Goal: Transaction & Acquisition: Download file/media

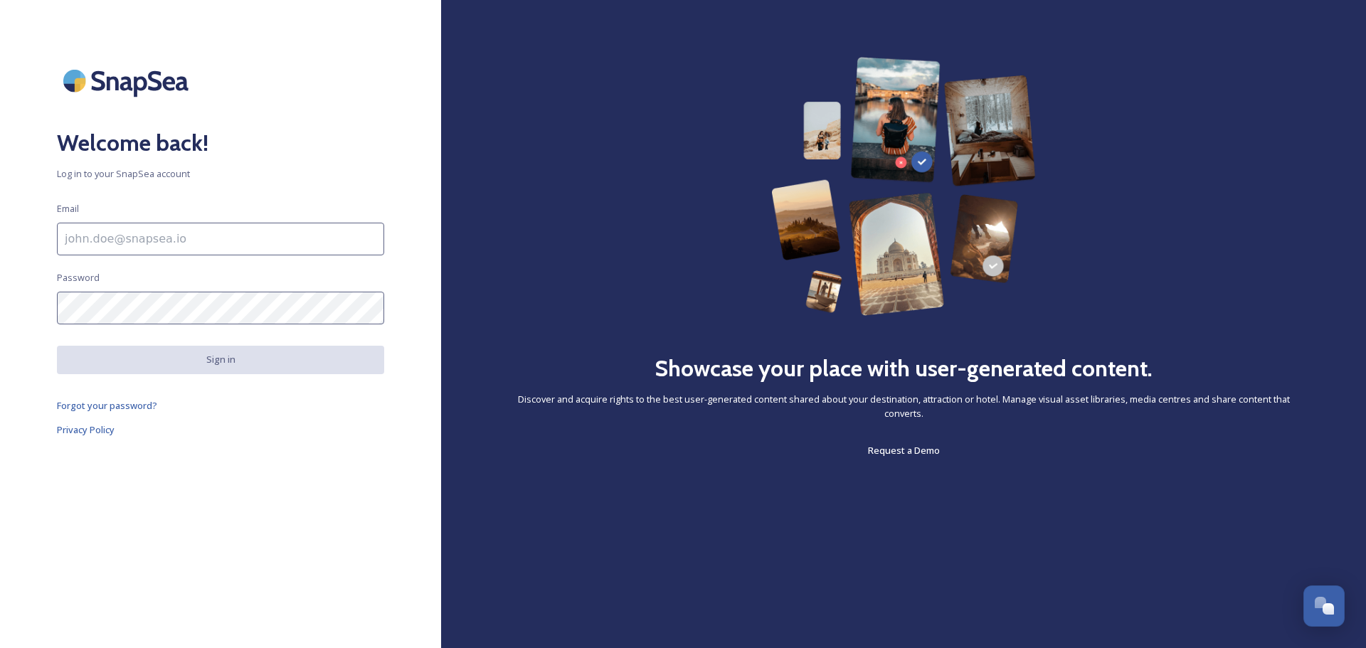
scroll to position [5578, 0]
click at [334, 5] on div "Welcome back! Log in to your SnapSea account Email Password Sign in Forgot your…" at bounding box center [220, 324] width 441 height 648
click at [235, 246] on input at bounding box center [220, 239] width 327 height 33
type input "[EMAIL_ADDRESS][DOMAIN_NAME]"
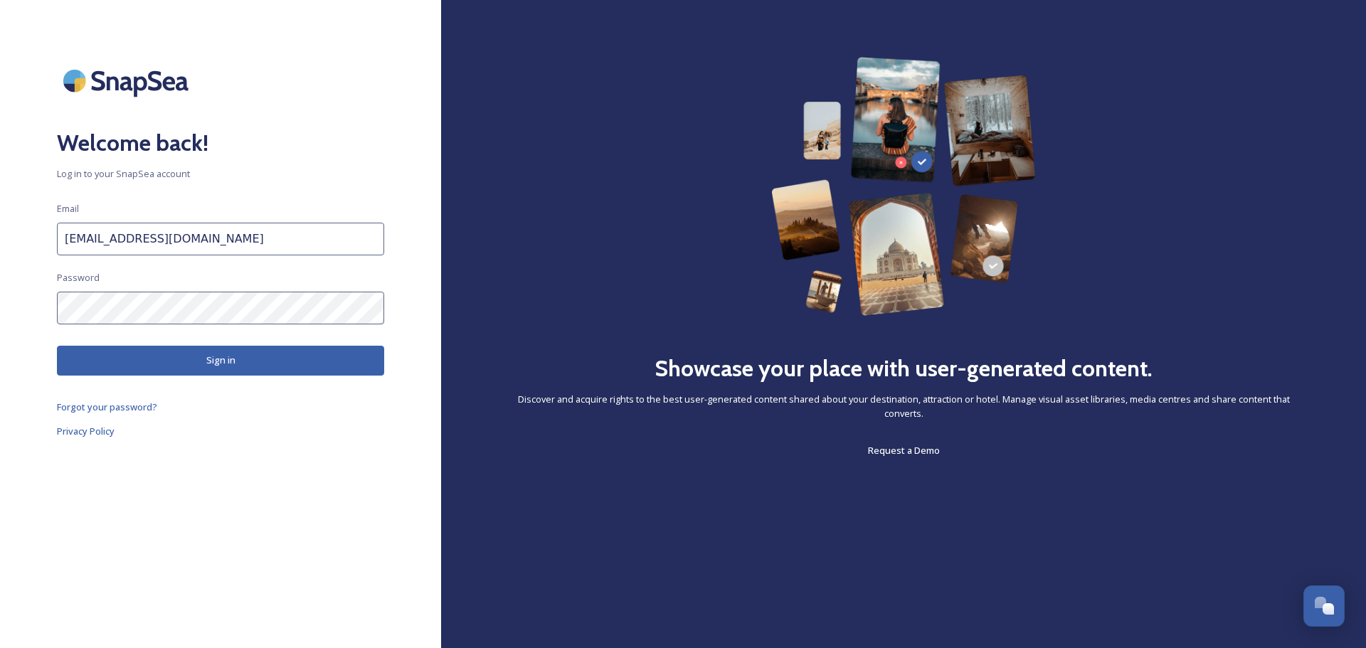
click at [241, 369] on button "Sign in" at bounding box center [220, 360] width 327 height 29
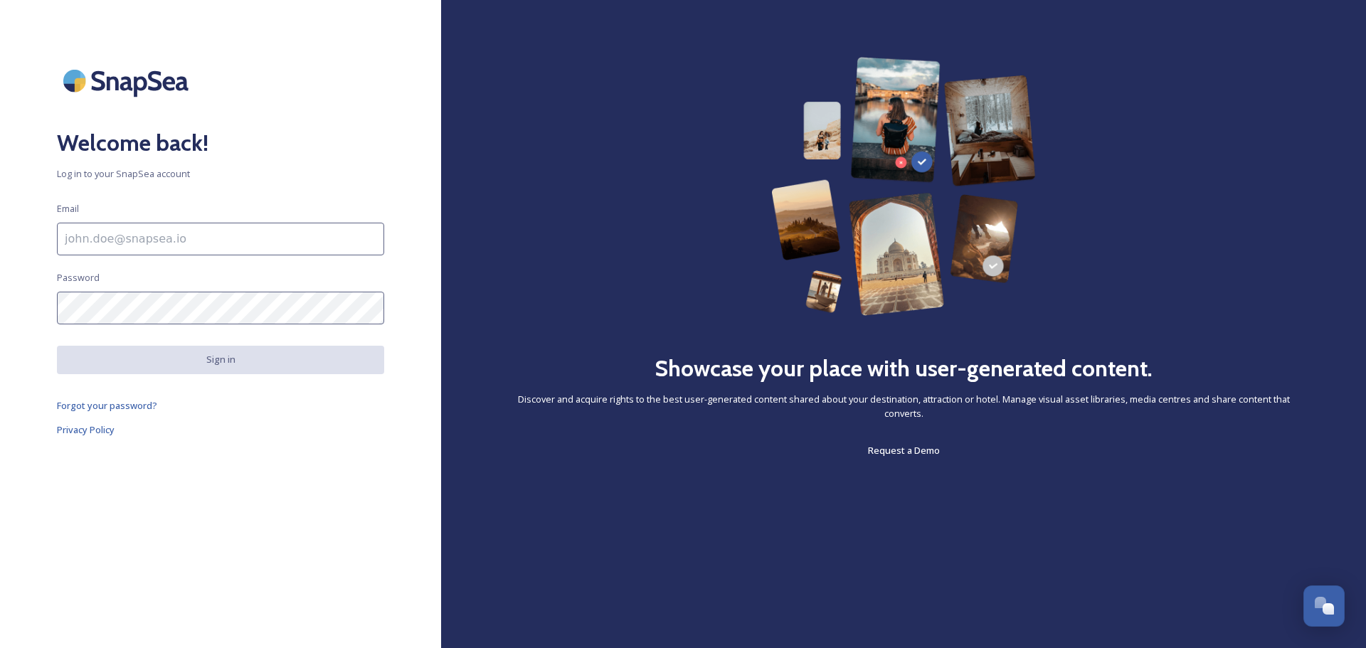
scroll to position [5578, 0]
click at [194, 229] on input at bounding box center [220, 239] width 327 height 33
type input "[EMAIL_ADDRESS][DOMAIN_NAME]"
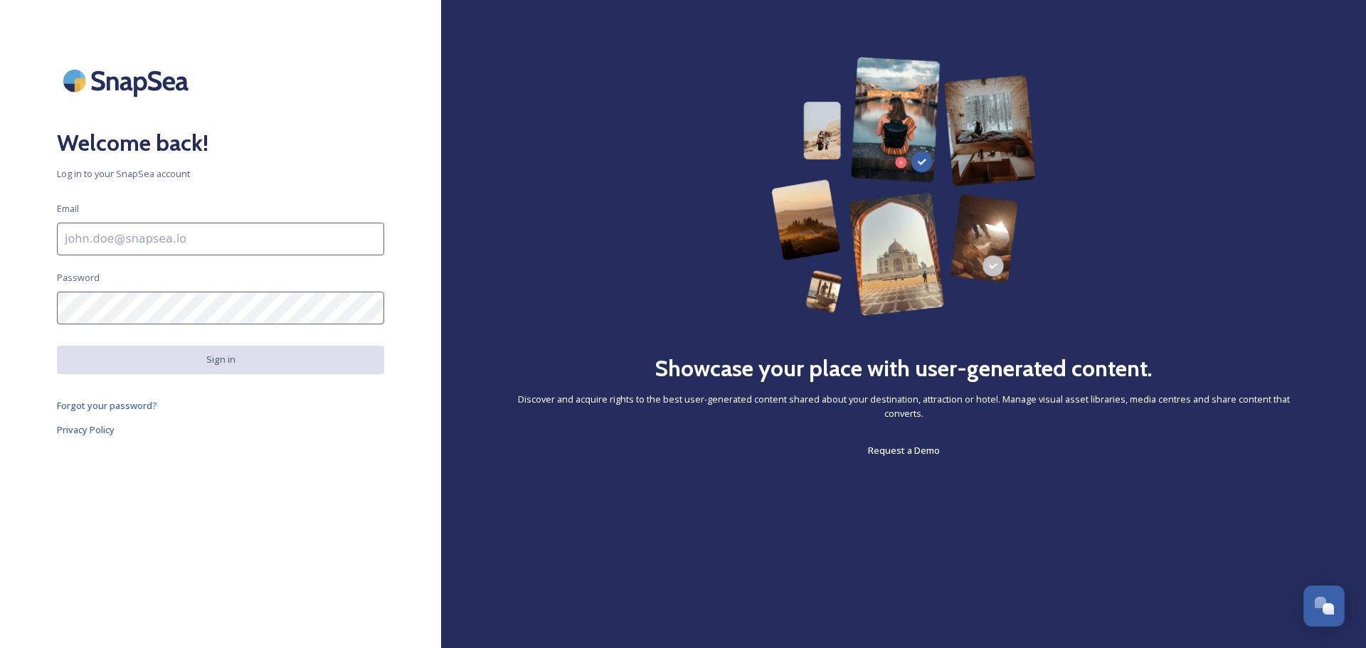
click at [185, 238] on input at bounding box center [220, 239] width 327 height 33
type input "[EMAIL_ADDRESS][DOMAIN_NAME]"
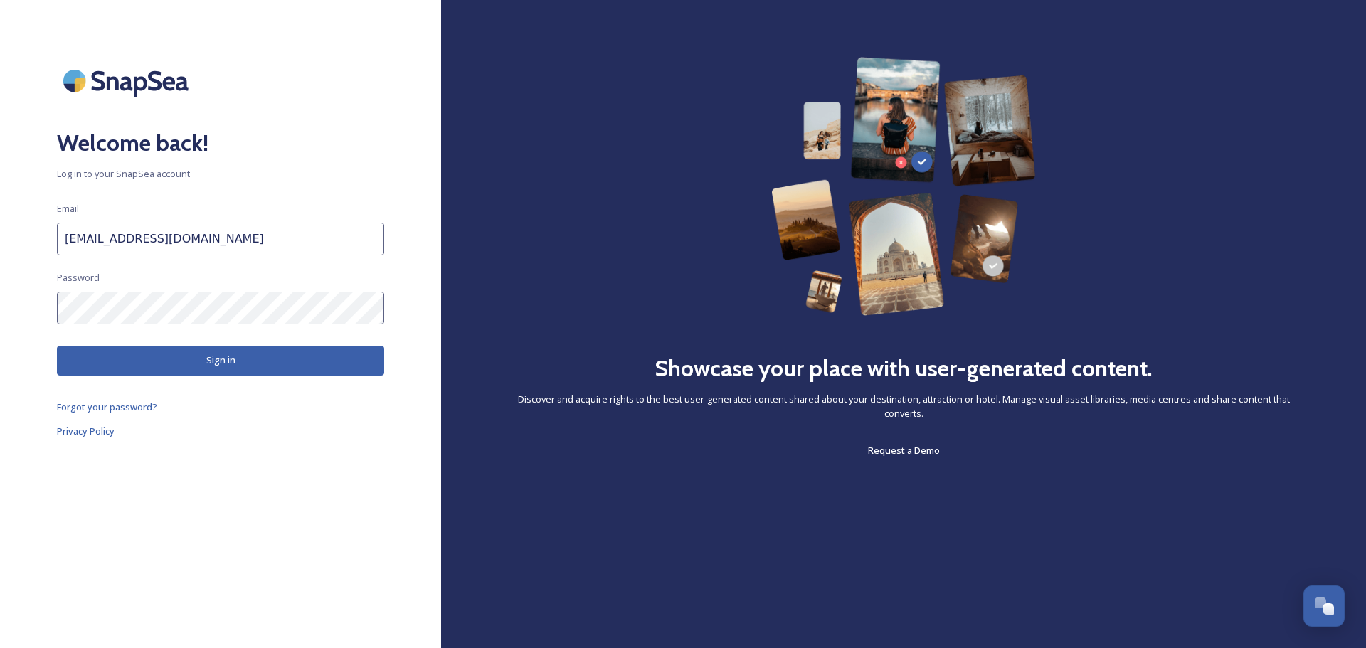
click at [184, 462] on div "Welcome back! Log in to your SnapSea account Email amackintosh@cumbriatourism.o…" at bounding box center [220, 324] width 441 height 534
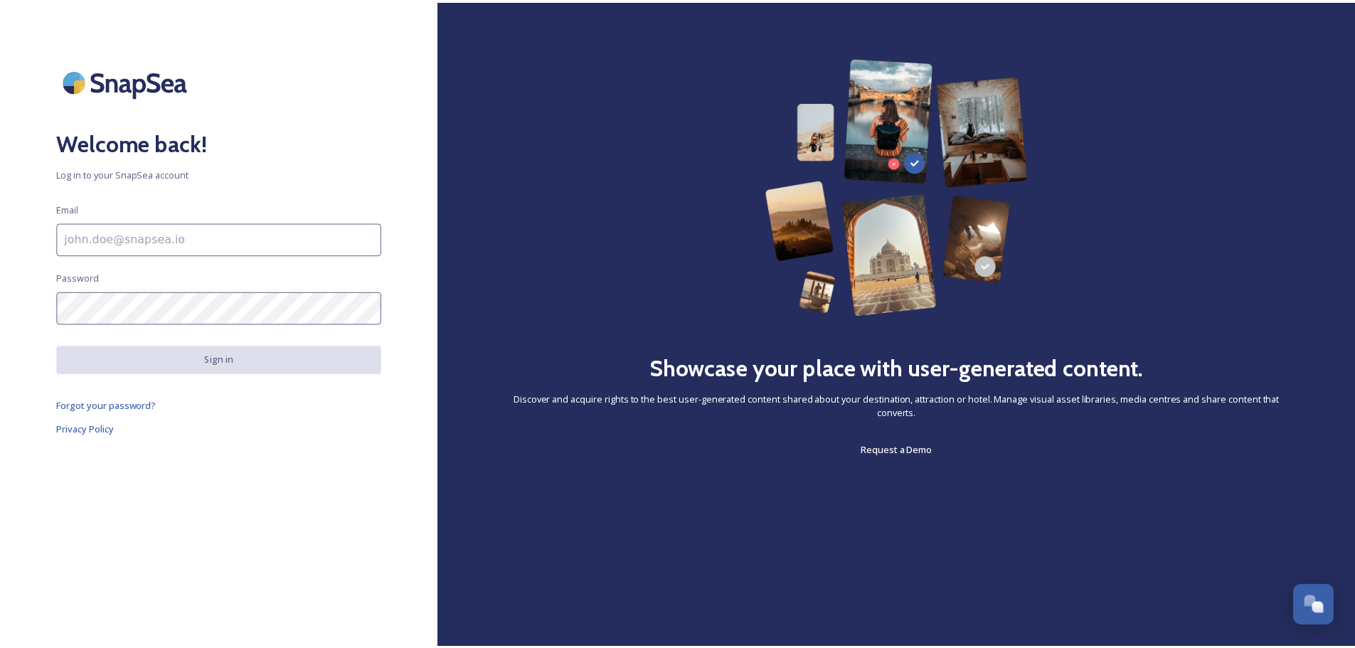
scroll to position [5578, 0]
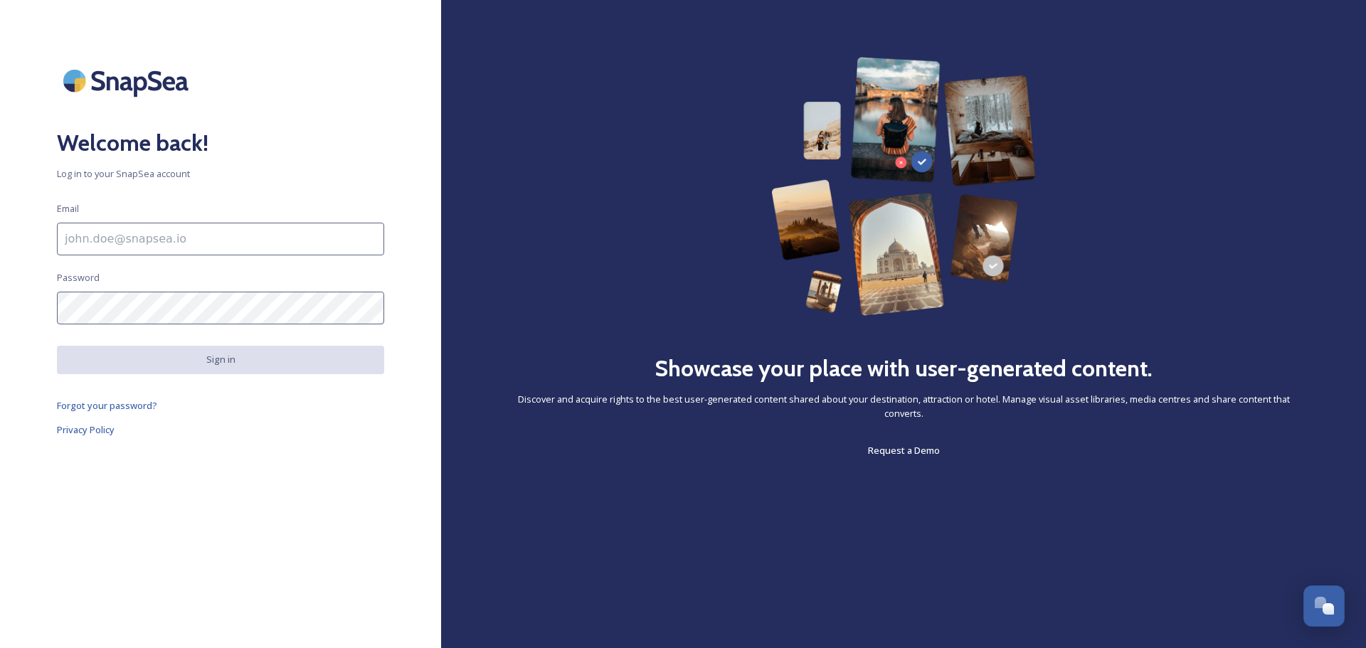
click at [295, 253] on input at bounding box center [220, 239] width 327 height 33
type input "[EMAIL_ADDRESS][DOMAIN_NAME]"
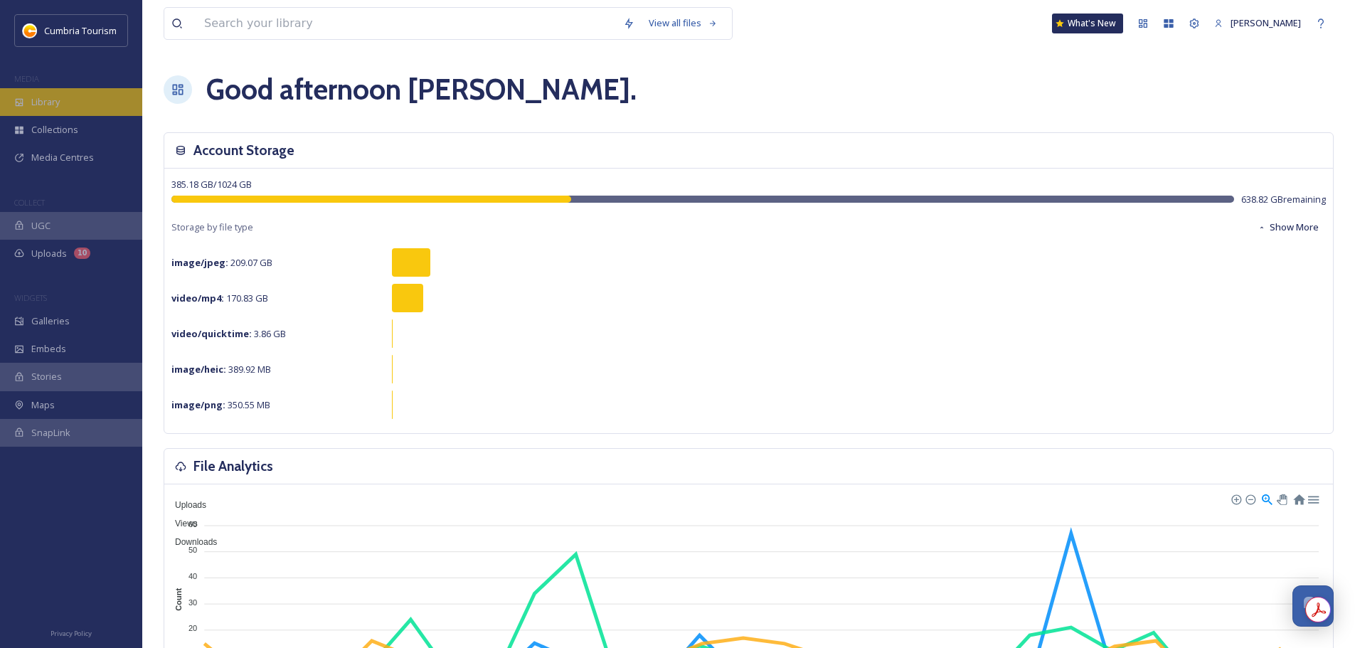
click at [94, 111] on div "Library" at bounding box center [71, 102] width 142 height 28
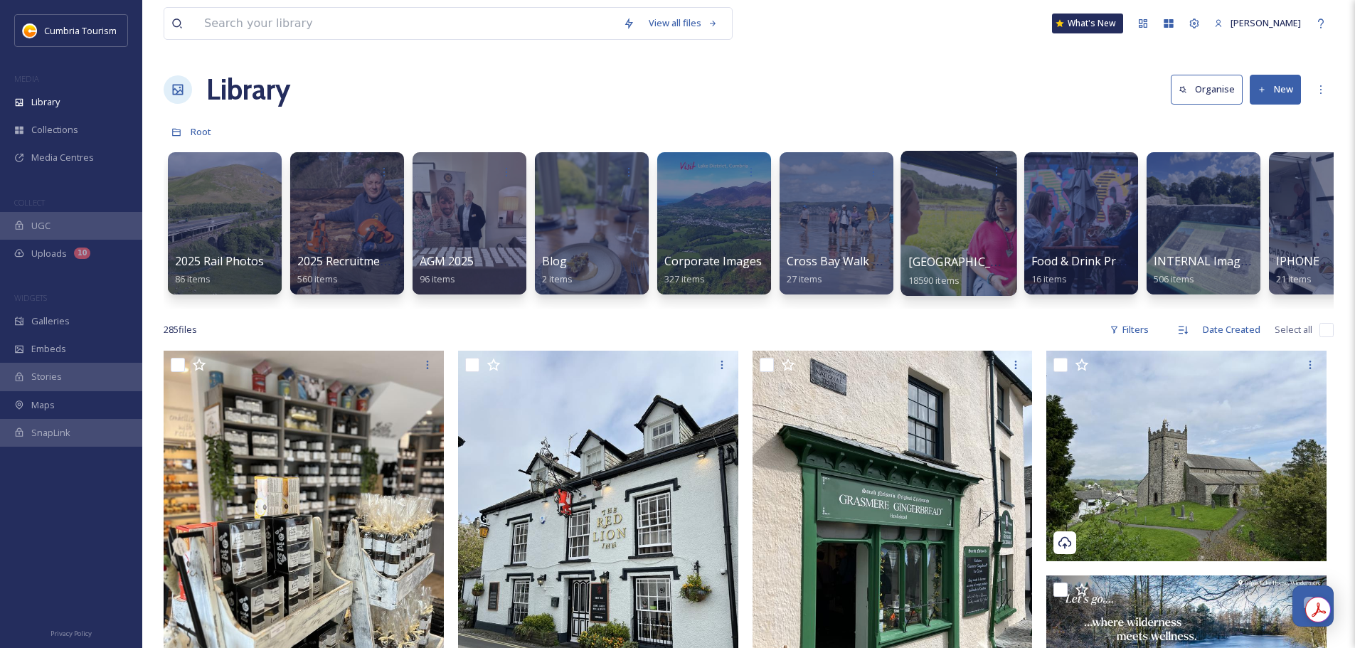
click at [967, 255] on span "[GEOGRAPHIC_DATA]" at bounding box center [966, 262] width 117 height 16
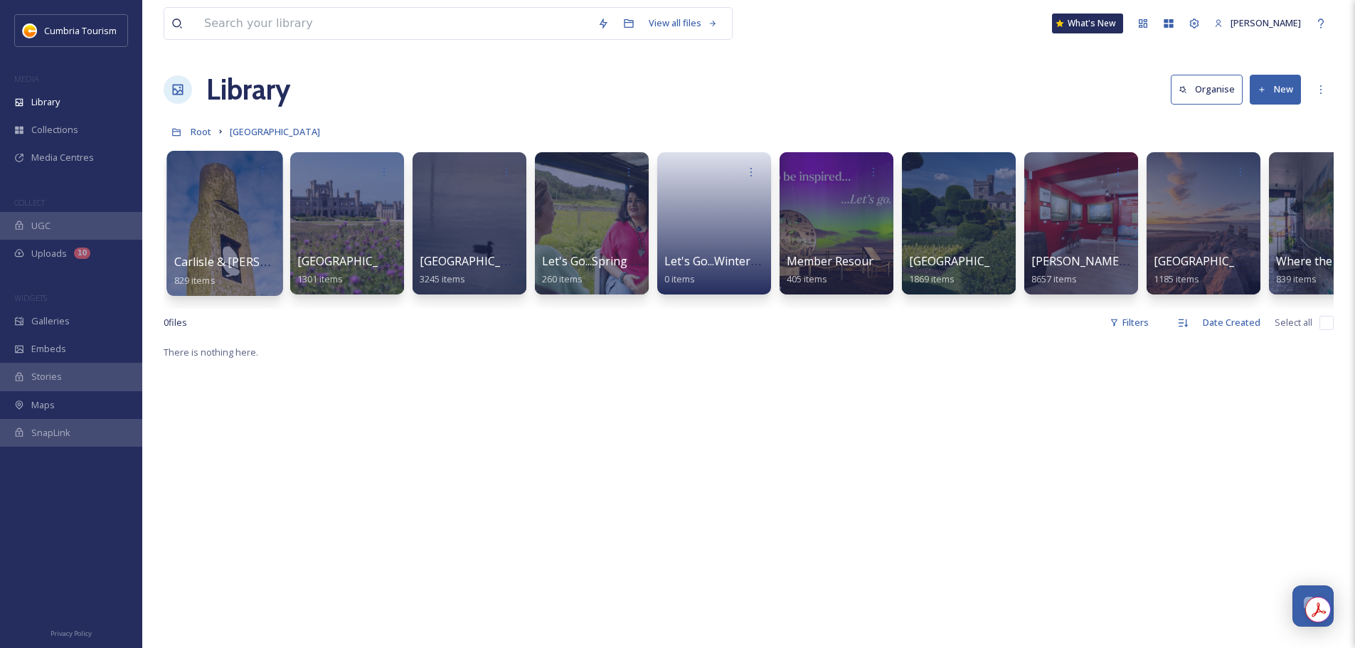
click at [236, 265] on span "Carlisle & [PERSON_NAME]'s Wall" at bounding box center [264, 262] width 181 height 16
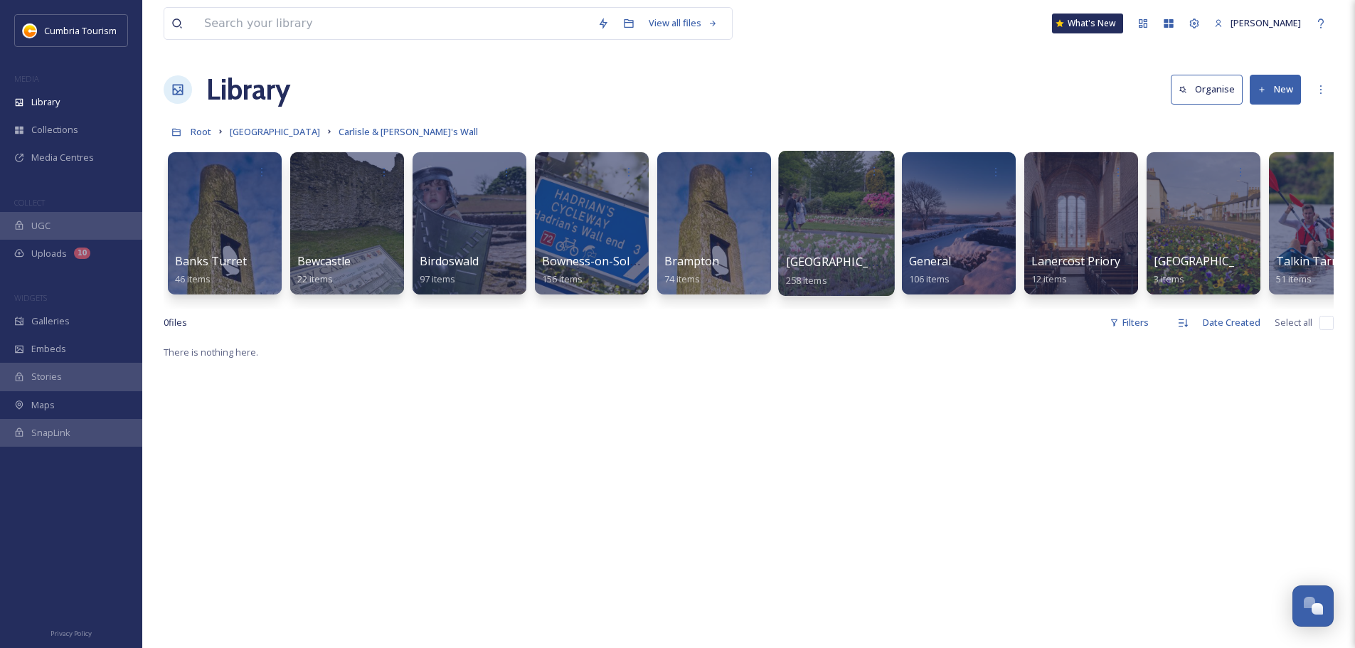
click at [803, 259] on span "[GEOGRAPHIC_DATA]" at bounding box center [844, 262] width 117 height 16
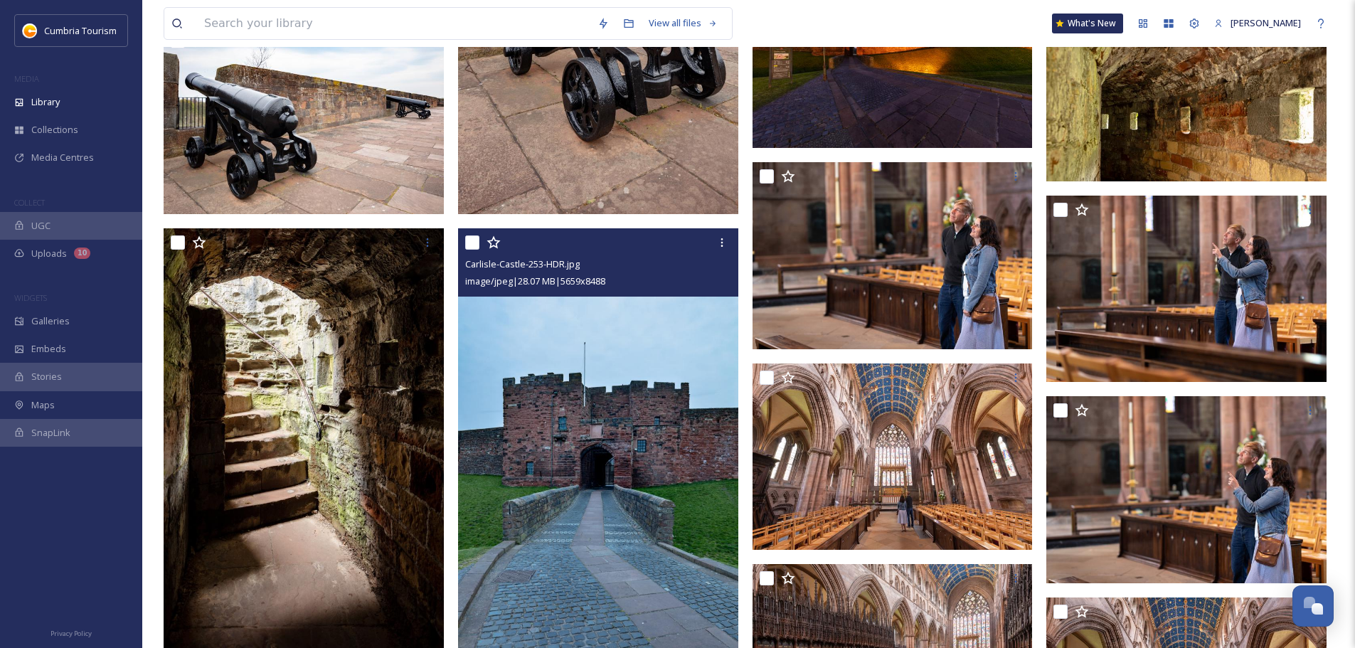
scroll to position [8695, 0]
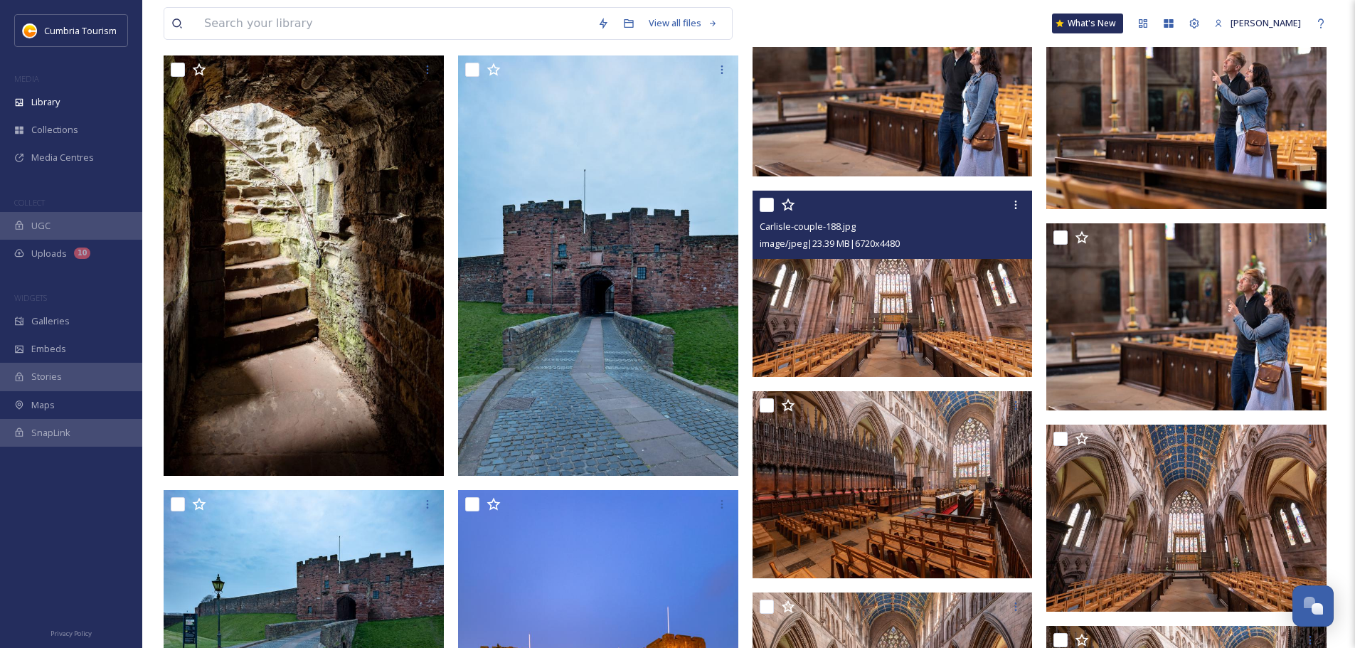
click at [907, 255] on div "Carlisle-couple-188.jpg image/jpeg | 23.39 MB | 6720 x 4480" at bounding box center [893, 225] width 280 height 68
click at [931, 353] on img at bounding box center [893, 284] width 280 height 187
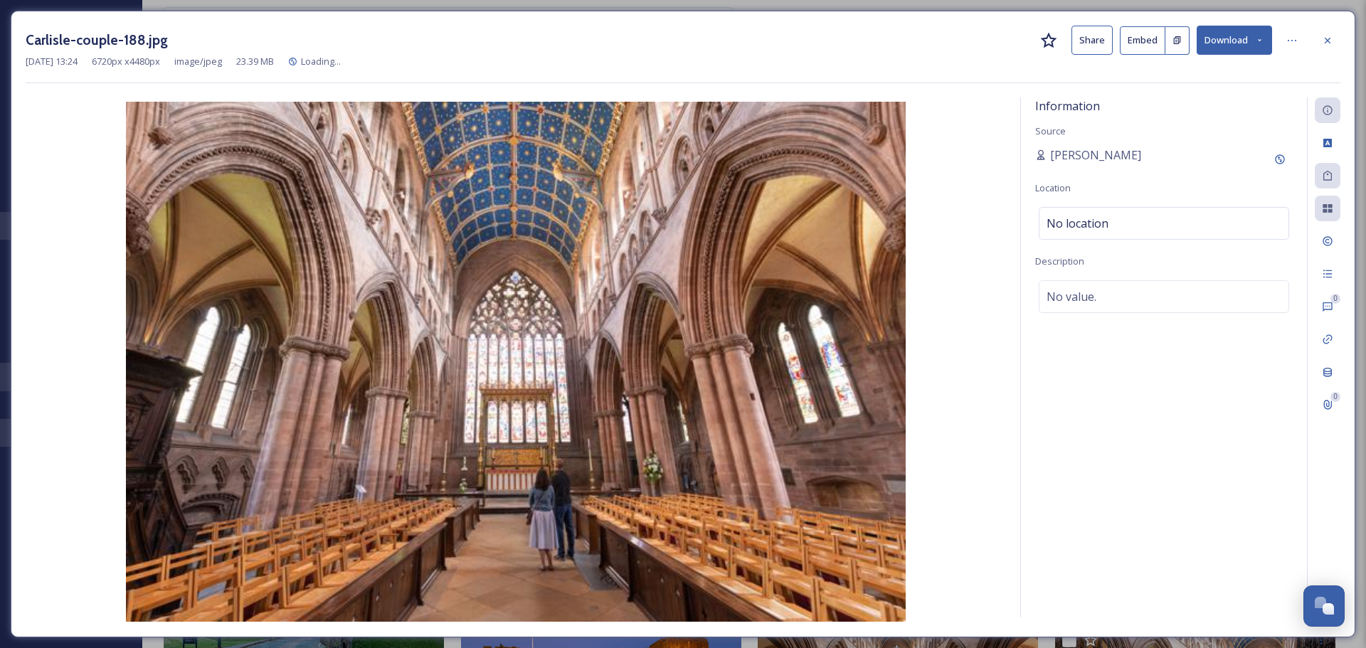
click at [1244, 26] on button "Download" at bounding box center [1234, 40] width 75 height 29
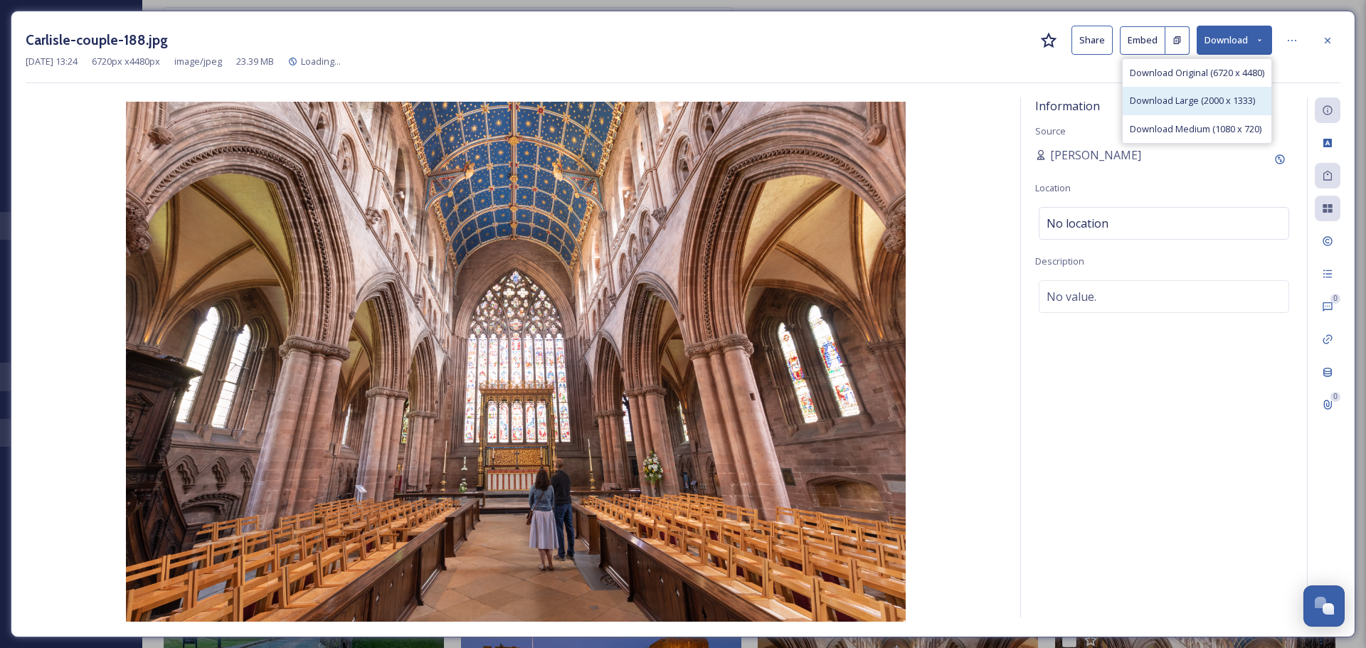
click at [1193, 98] on span "Download Large (2000 x 1333)" at bounding box center [1192, 101] width 125 height 14
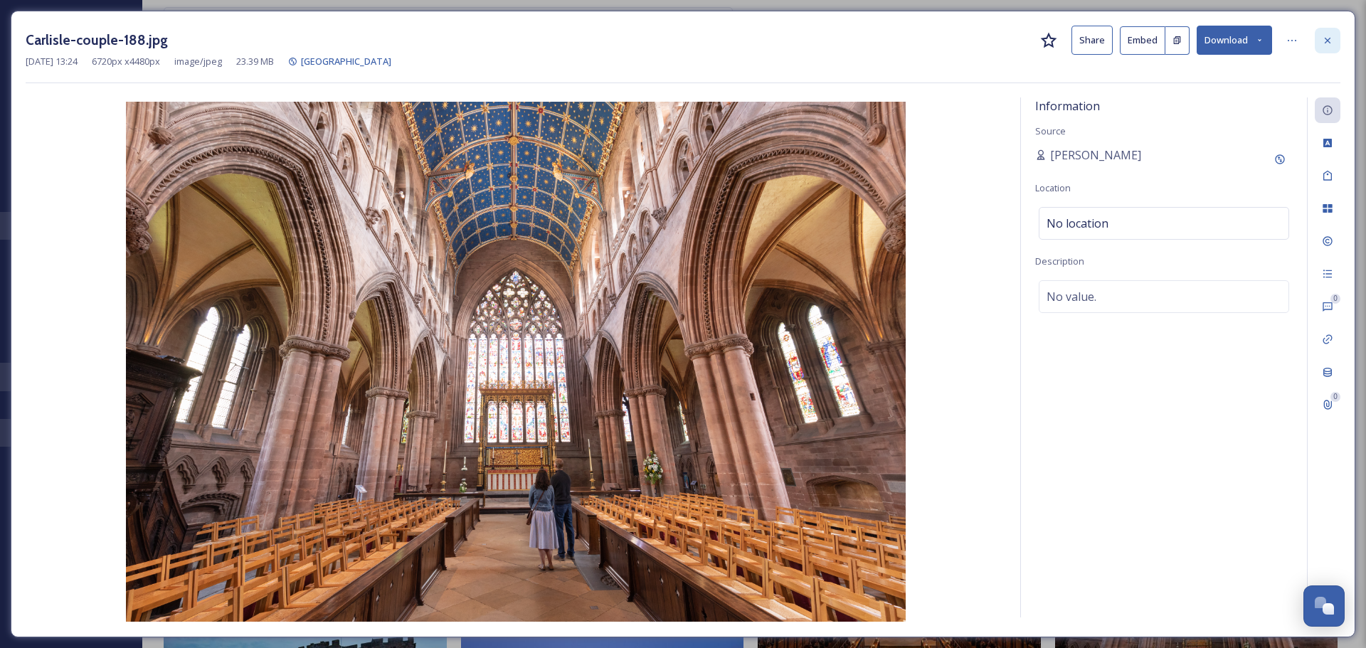
click at [1331, 35] on icon at bounding box center [1327, 40] width 11 height 11
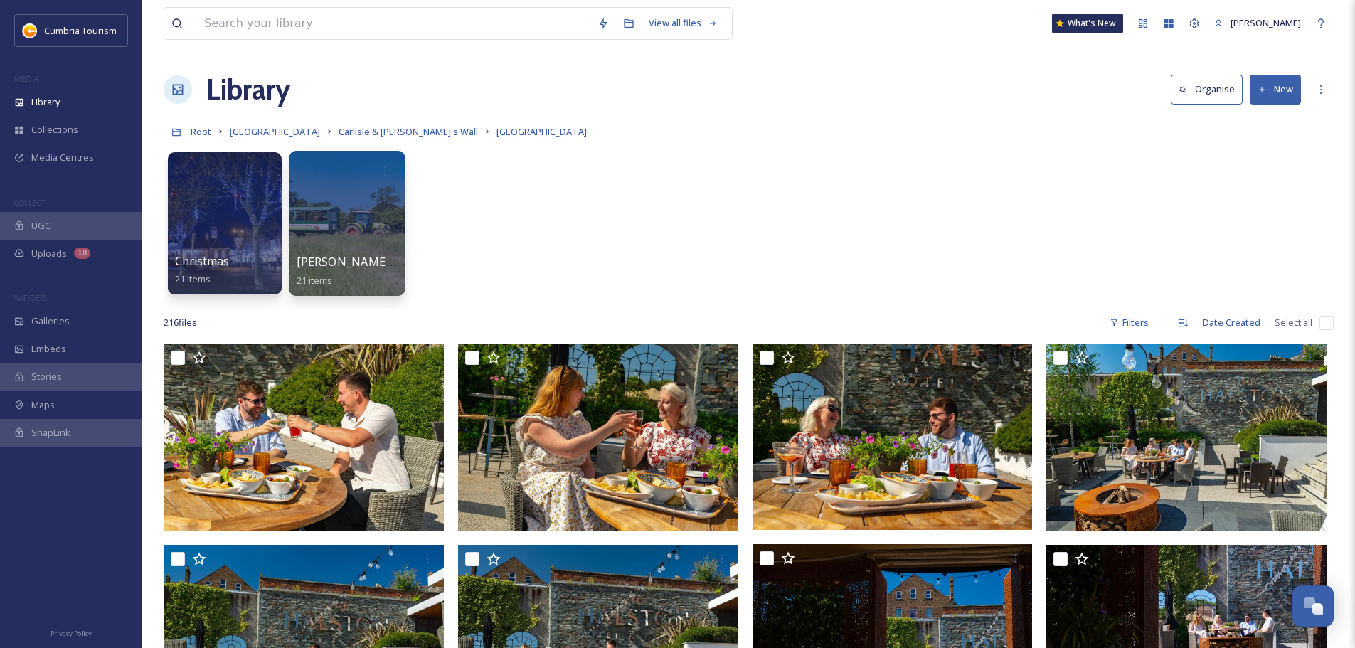
click at [350, 260] on span "[PERSON_NAME][GEOGRAPHIC_DATA]" at bounding box center [402, 262] width 210 height 16
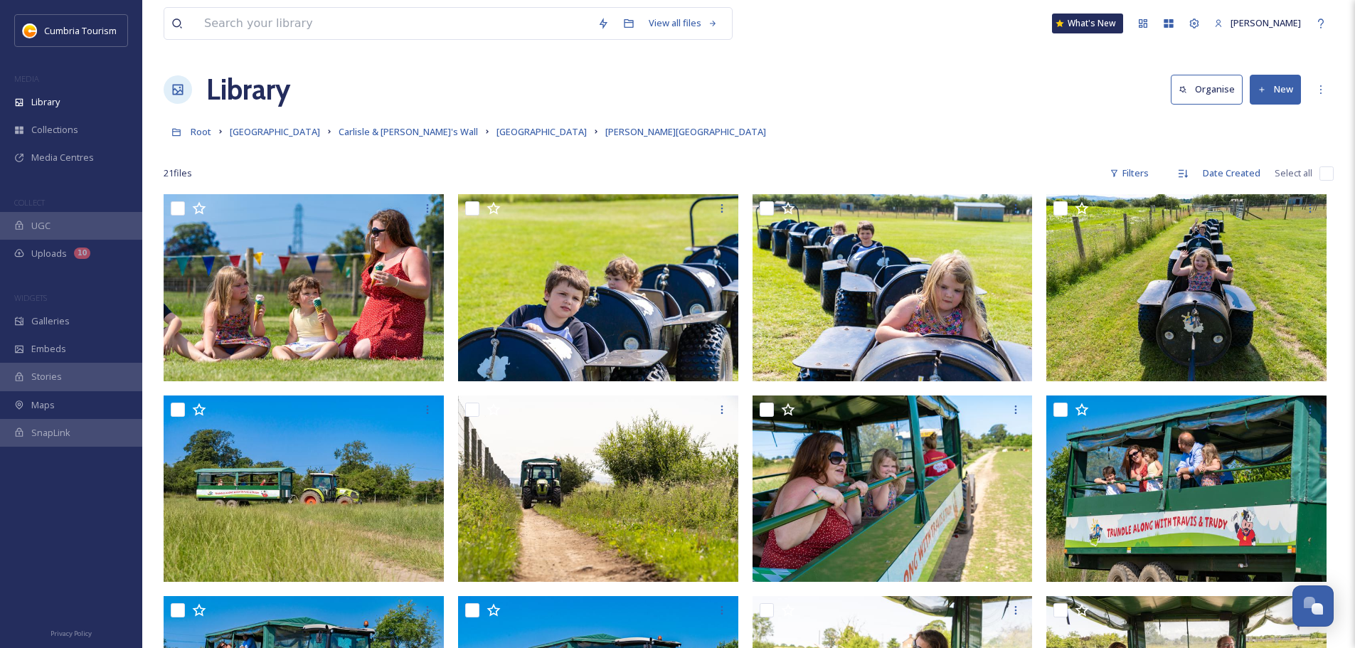
click at [504, 133] on div "Root Cumbria Media Library [GEOGRAPHIC_DATA] & [PERSON_NAME]'s Wall [GEOGRAPHIC…" at bounding box center [749, 131] width 1170 height 27
click at [497, 133] on span "[GEOGRAPHIC_DATA]" at bounding box center [542, 131] width 90 height 13
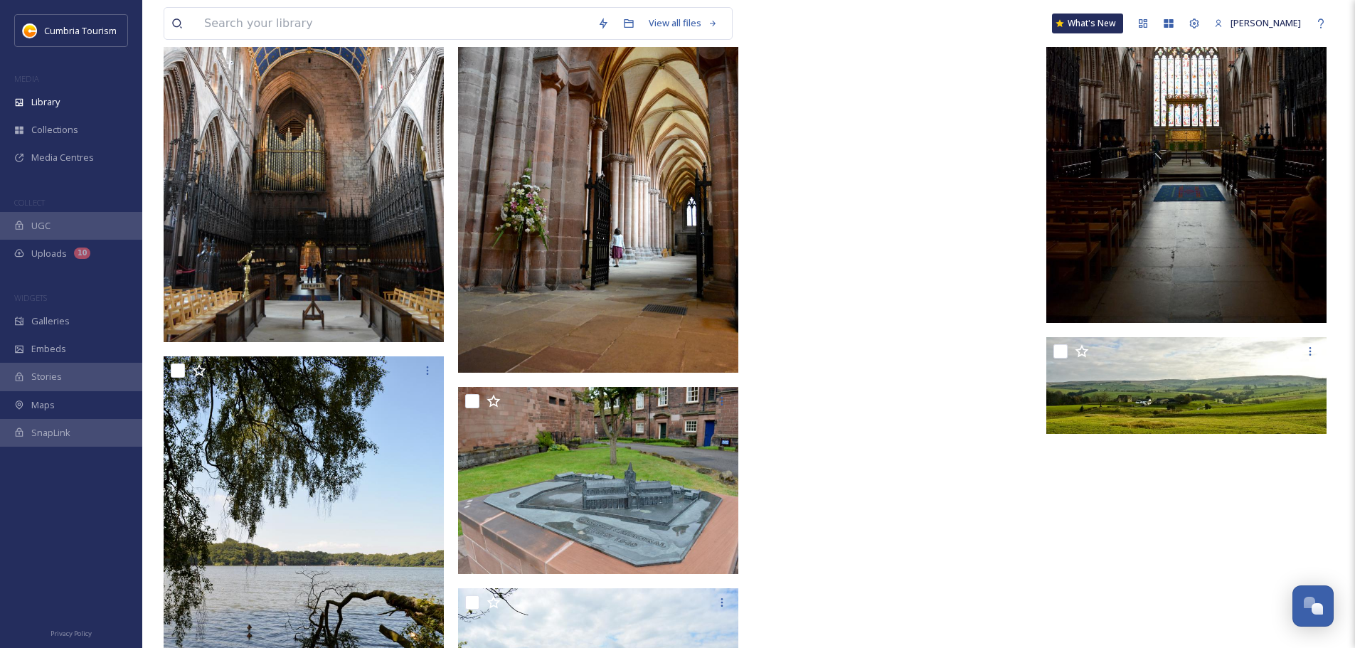
scroll to position [11791, 0]
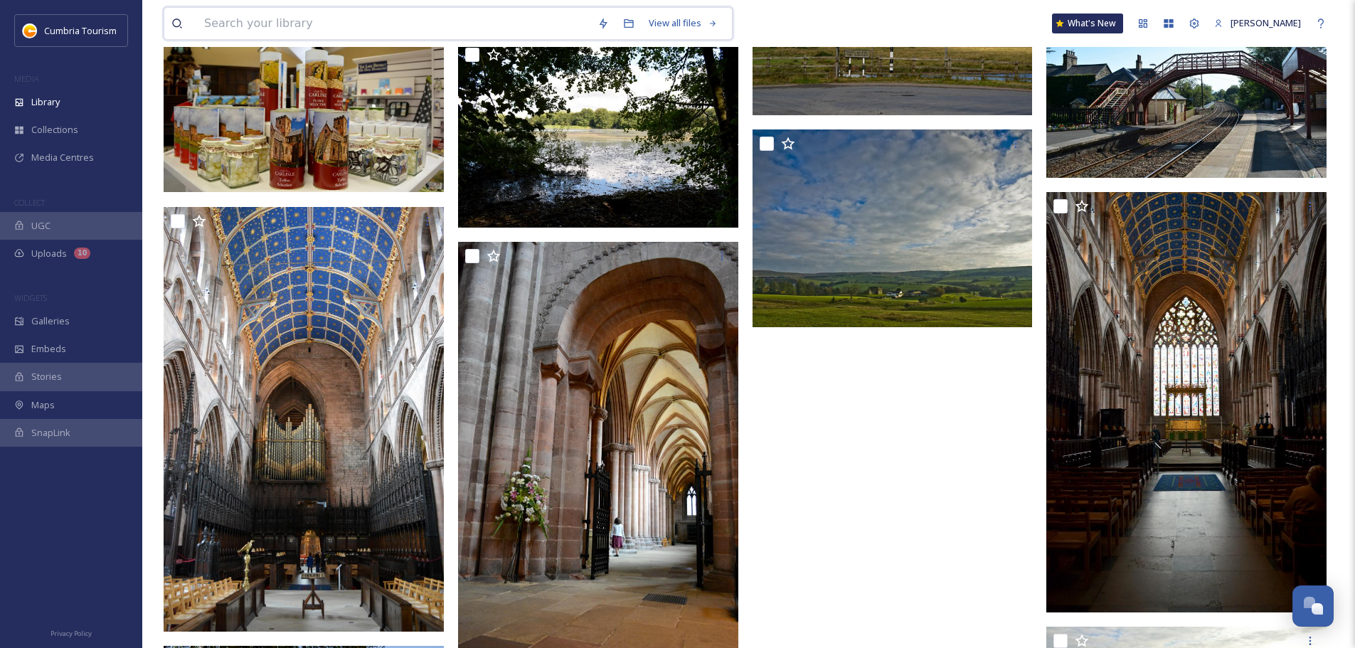
click at [314, 21] on input at bounding box center [393, 23] width 393 height 31
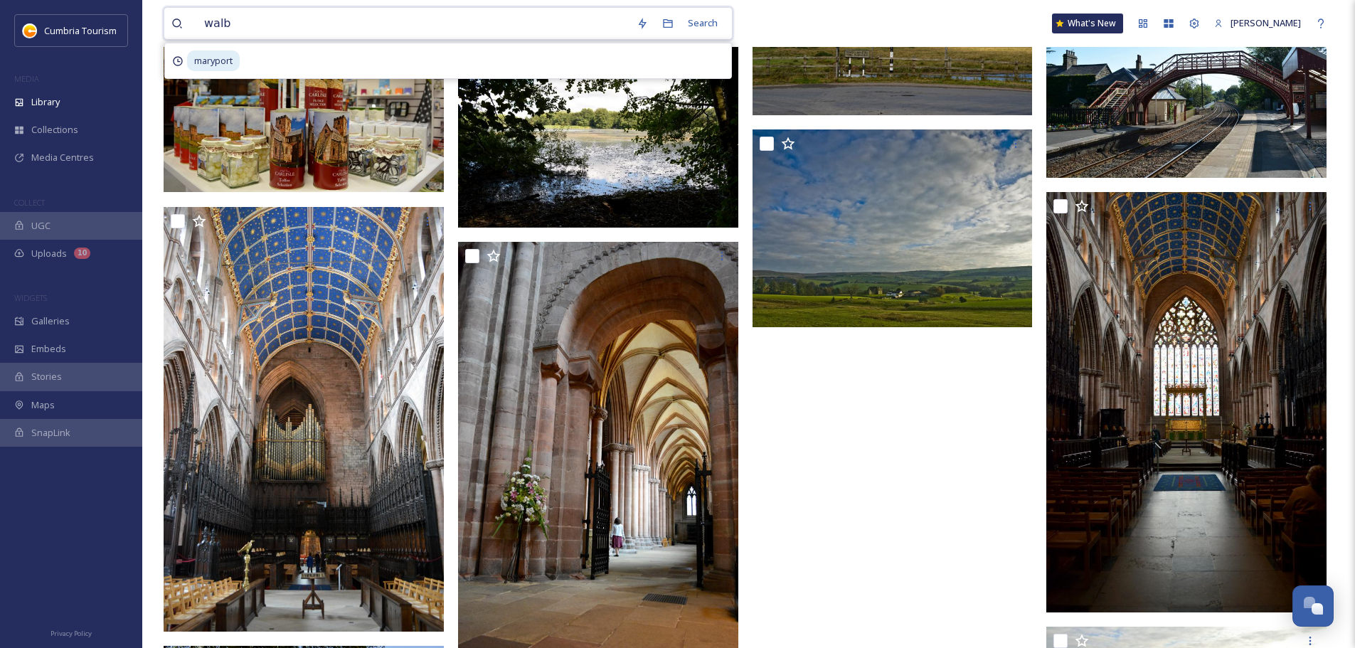
type input "[PERSON_NAME]"
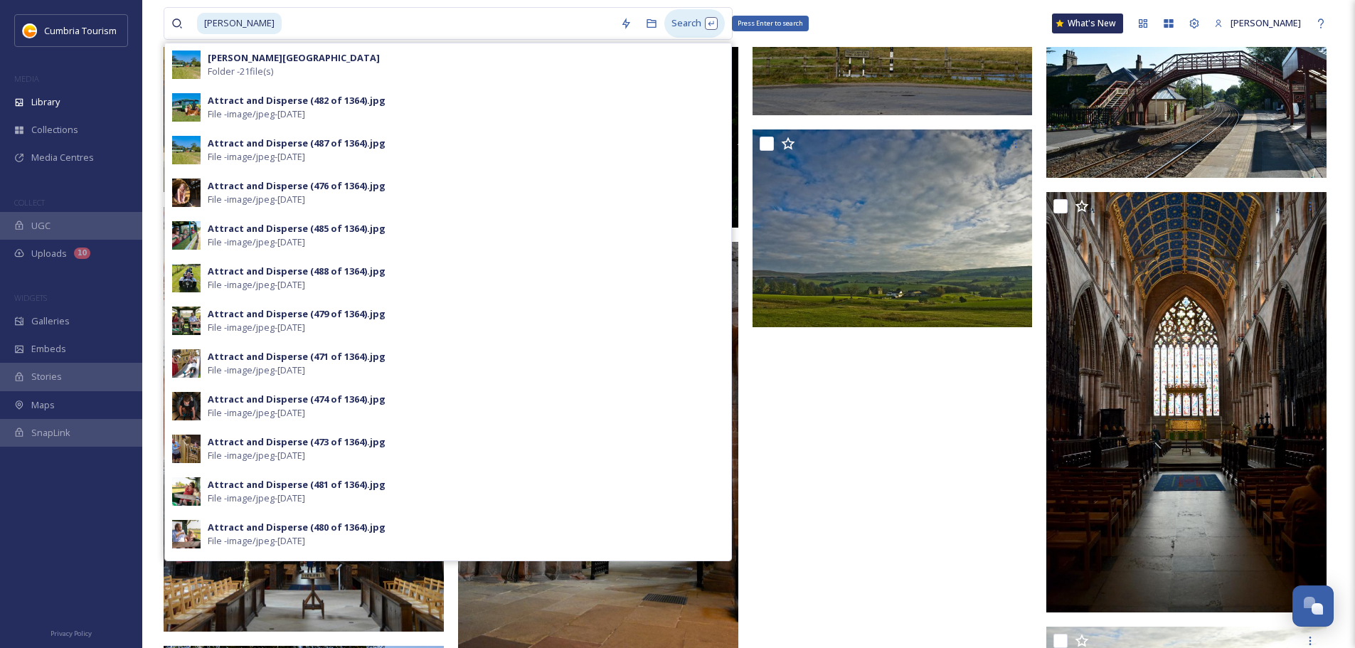
click at [676, 26] on div "Search Press Enter to search" at bounding box center [694, 23] width 60 height 28
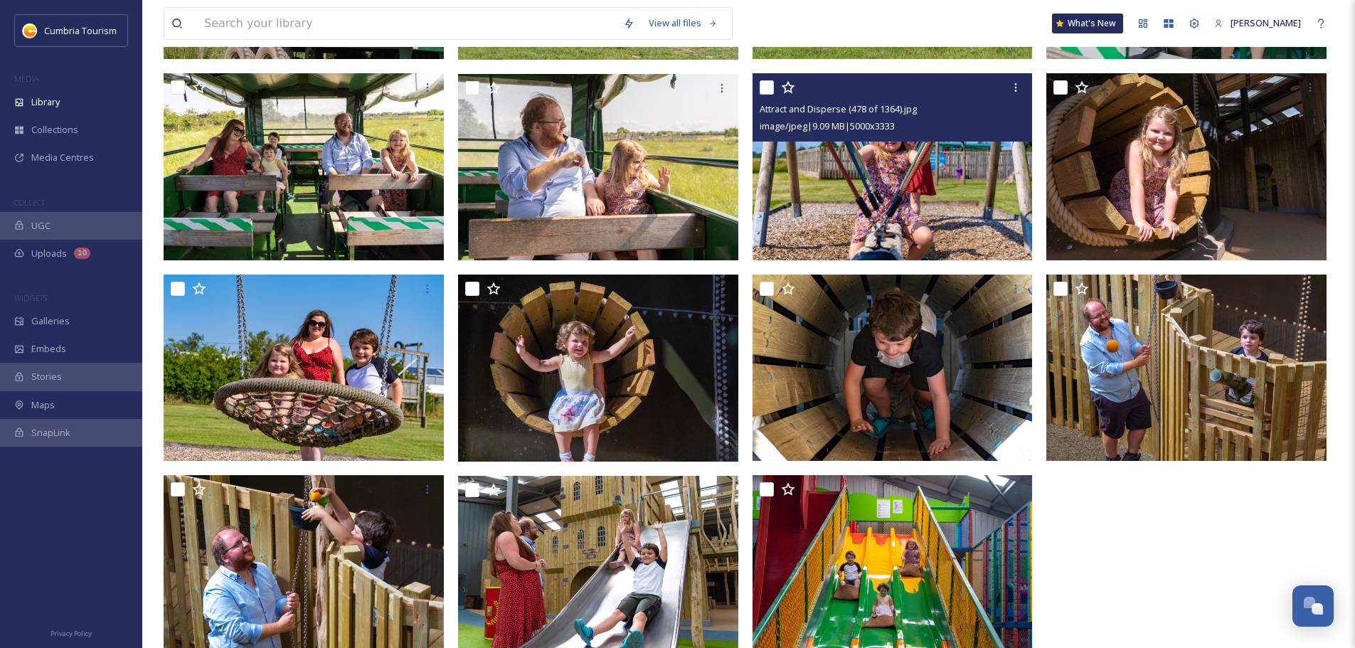
scroll to position [893, 0]
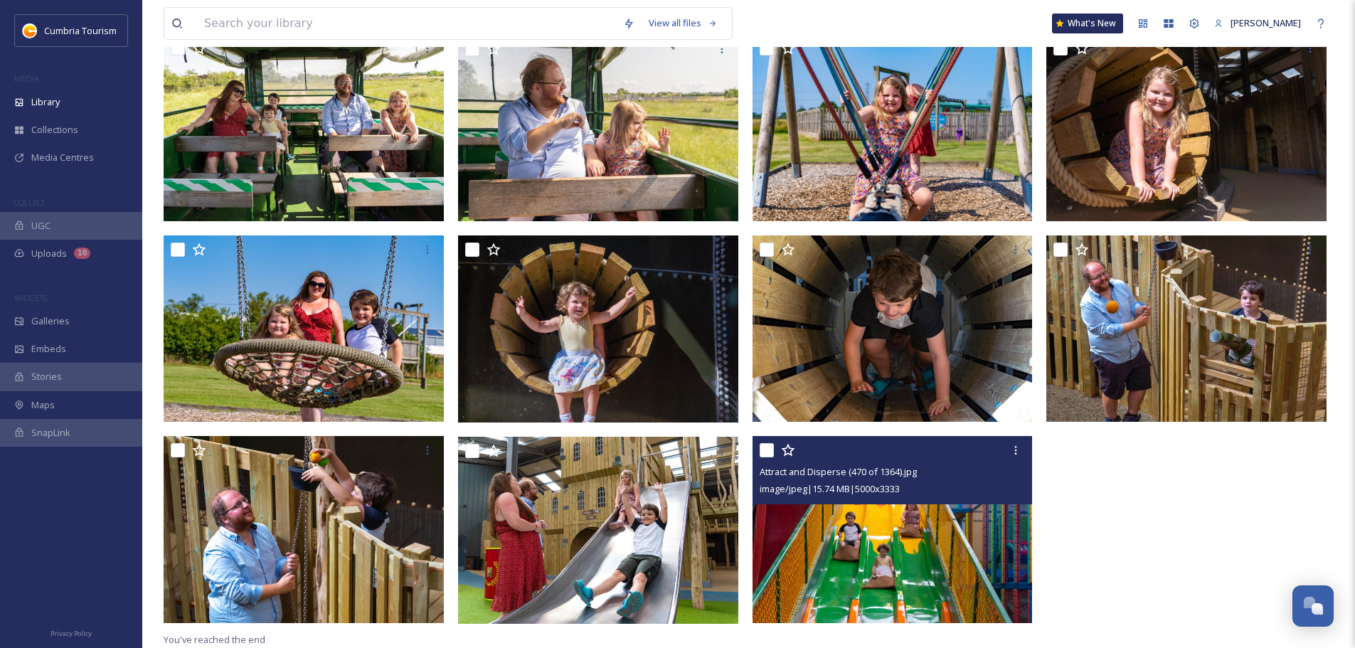
click at [1031, 442] on div "Attract and Disperse (470 of 1364).jpg image/jpeg | 15.74 MB | 5000 x 3333" at bounding box center [893, 470] width 280 height 68
click at [1022, 449] on icon at bounding box center [1015, 450] width 11 height 11
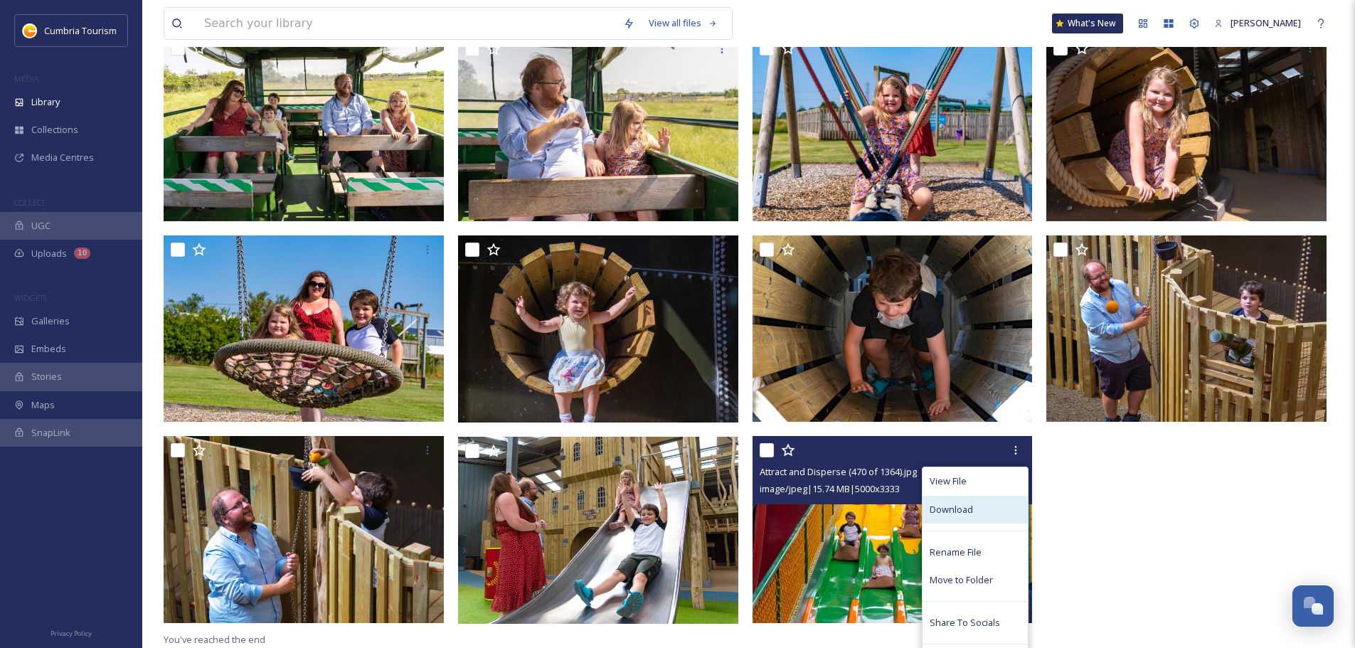
click at [993, 504] on div "Download" at bounding box center [975, 510] width 105 height 28
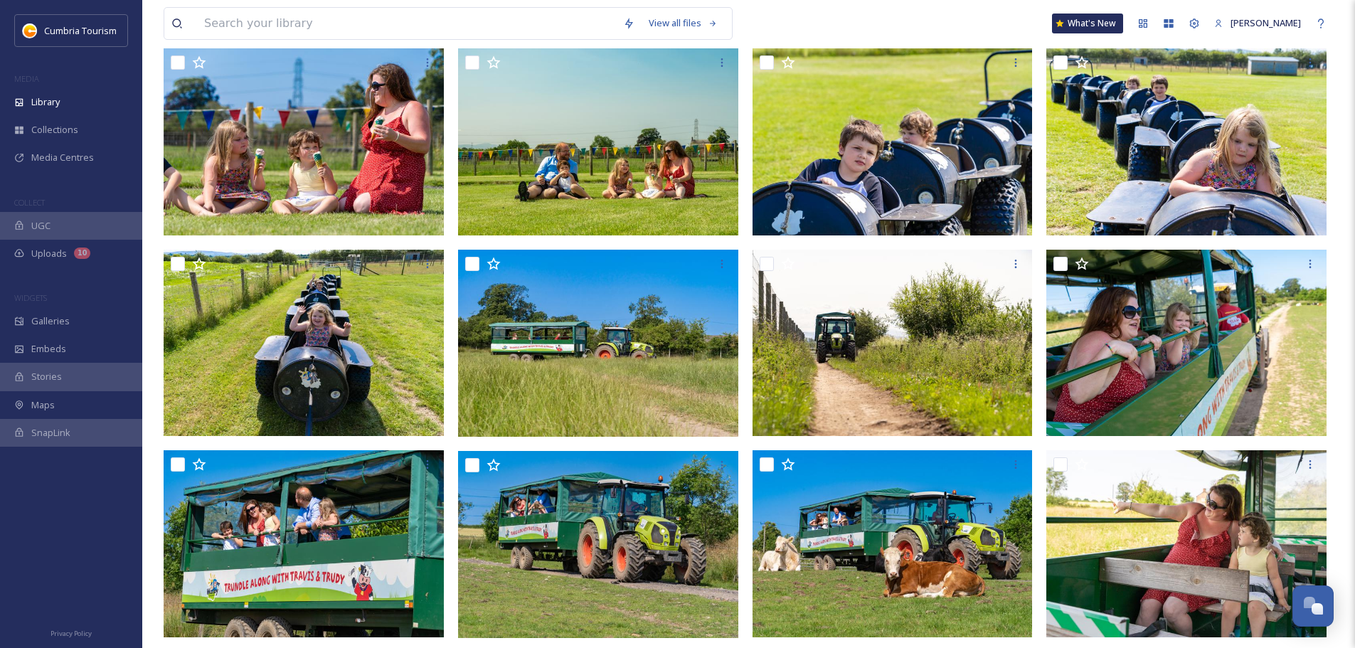
scroll to position [285, 0]
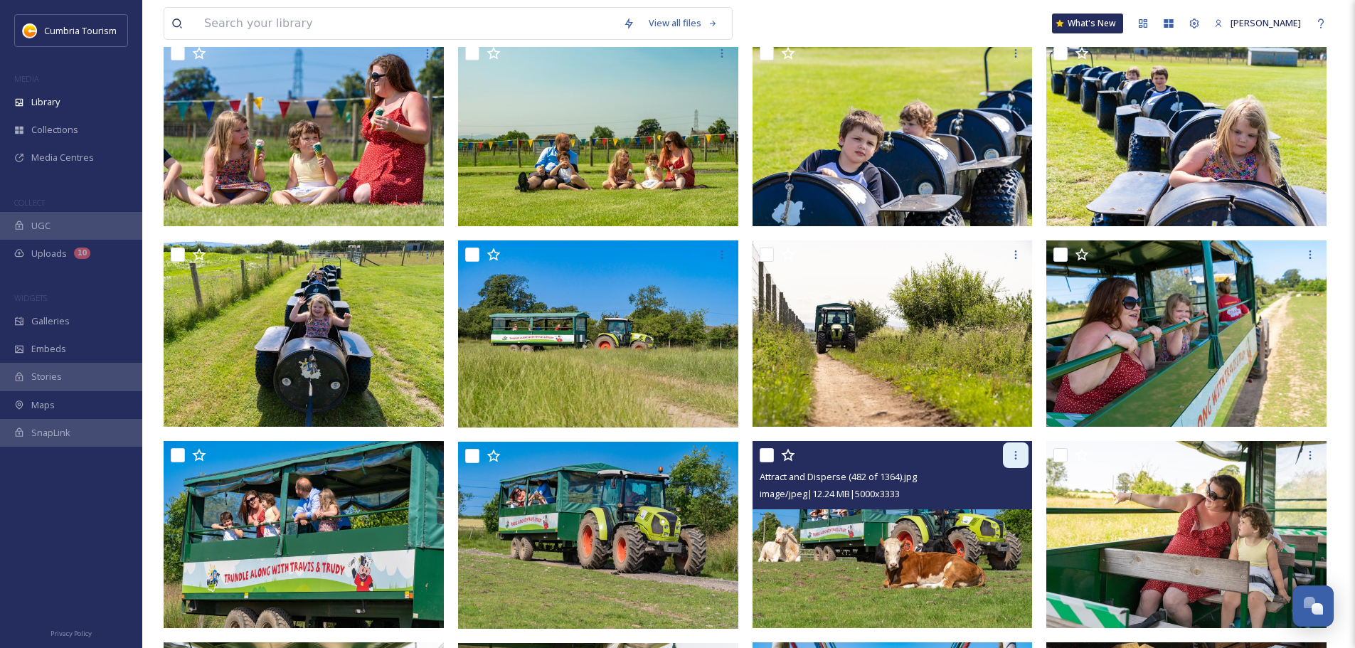
click at [1021, 462] on div at bounding box center [1016, 455] width 26 height 26
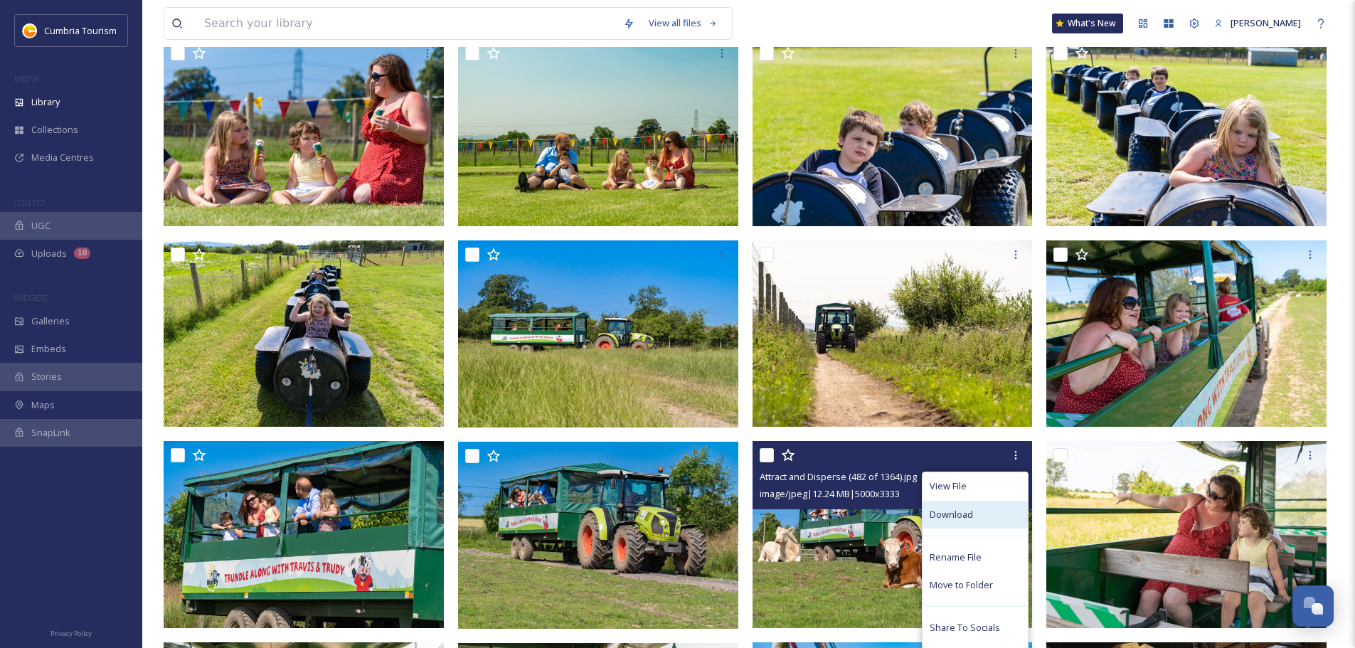
click at [978, 515] on div "Download" at bounding box center [975, 515] width 105 height 28
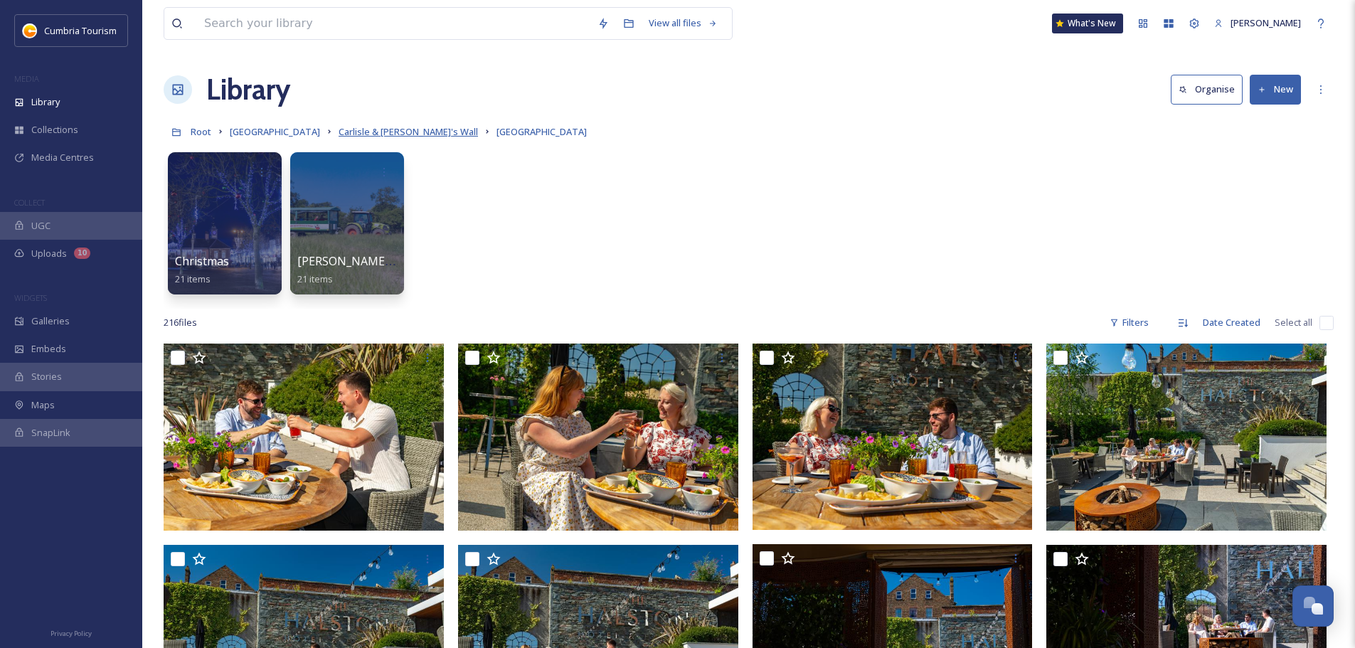
click at [429, 134] on span "Carlisle & [PERSON_NAME]'s Wall" at bounding box center [408, 131] width 139 height 13
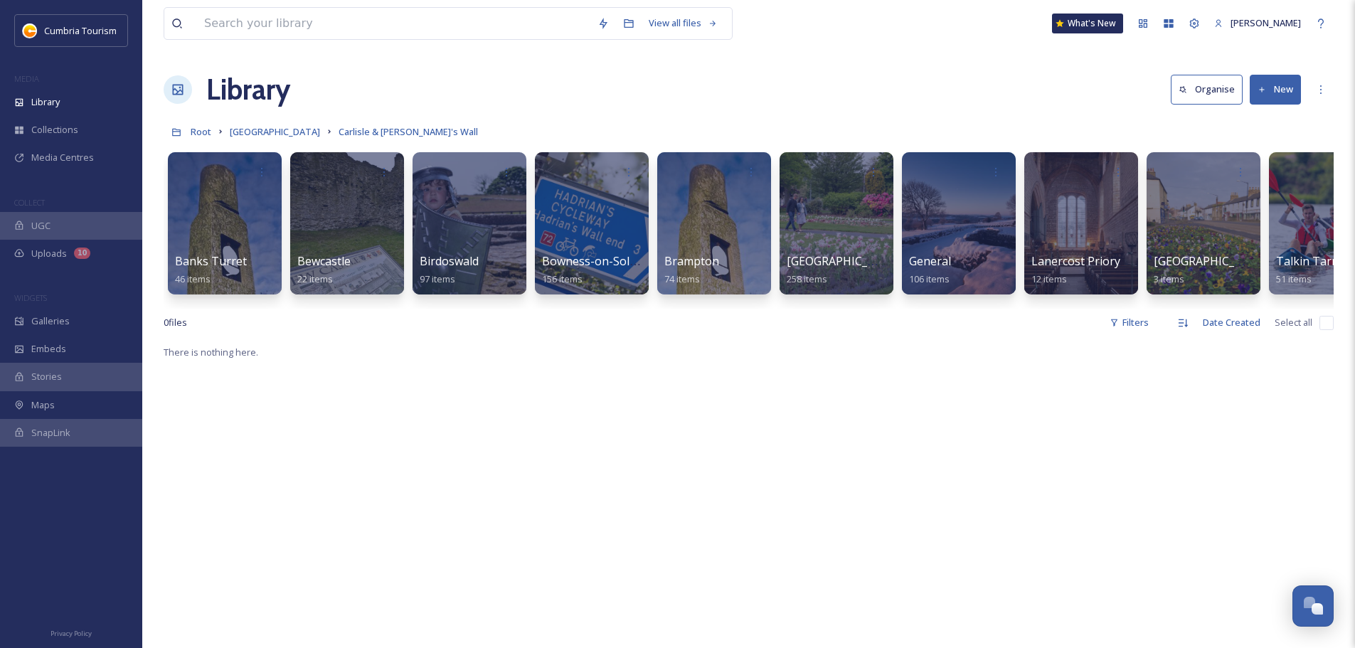
click at [1109, 308] on div "Banks Turret 46 items Bewcastle 22 items Birdoswald 97 items Bowness-on-Solway …" at bounding box center [749, 227] width 1170 height 164
click at [1329, 250] on div at bounding box center [1326, 223] width 116 height 145
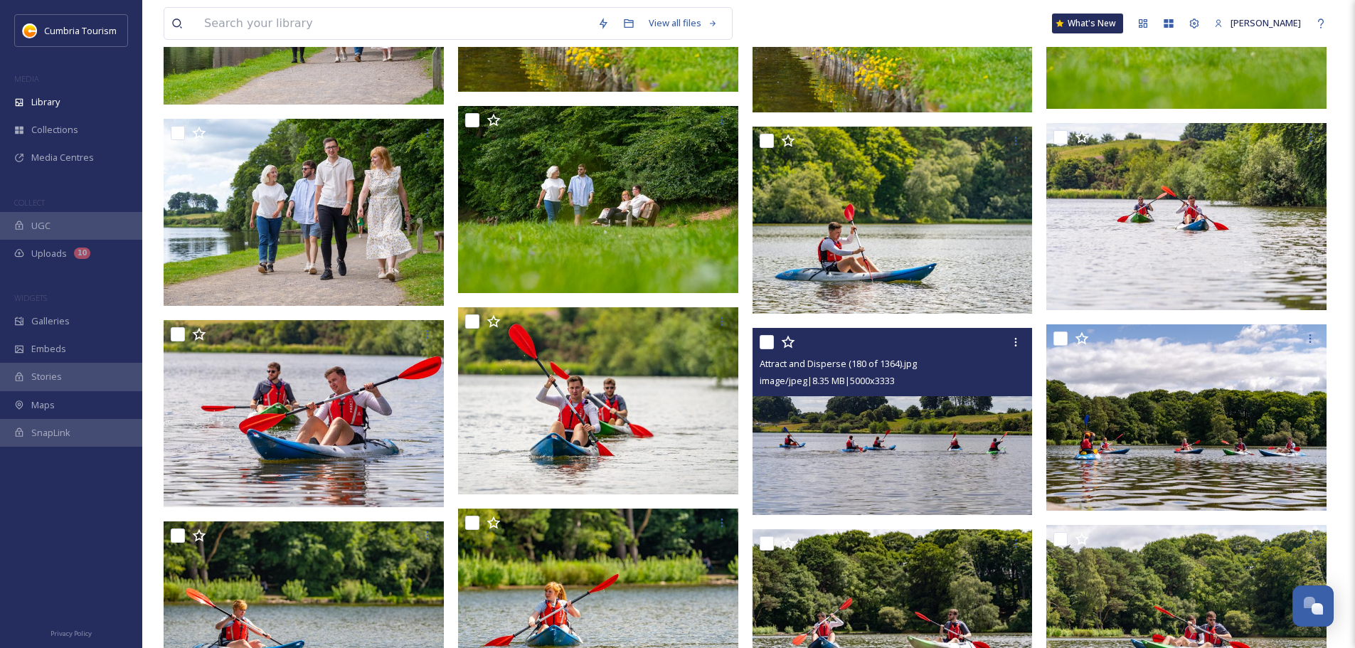
scroll to position [854, 0]
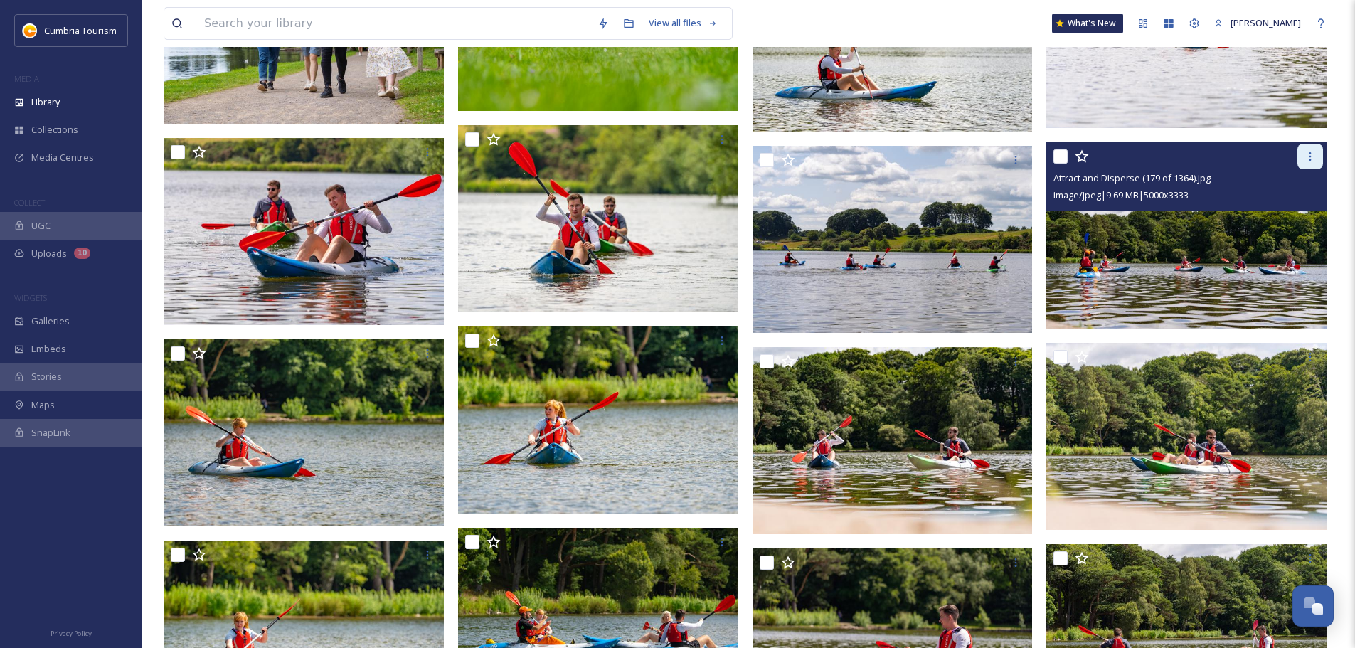
click at [1310, 161] on icon at bounding box center [1310, 156] width 11 height 11
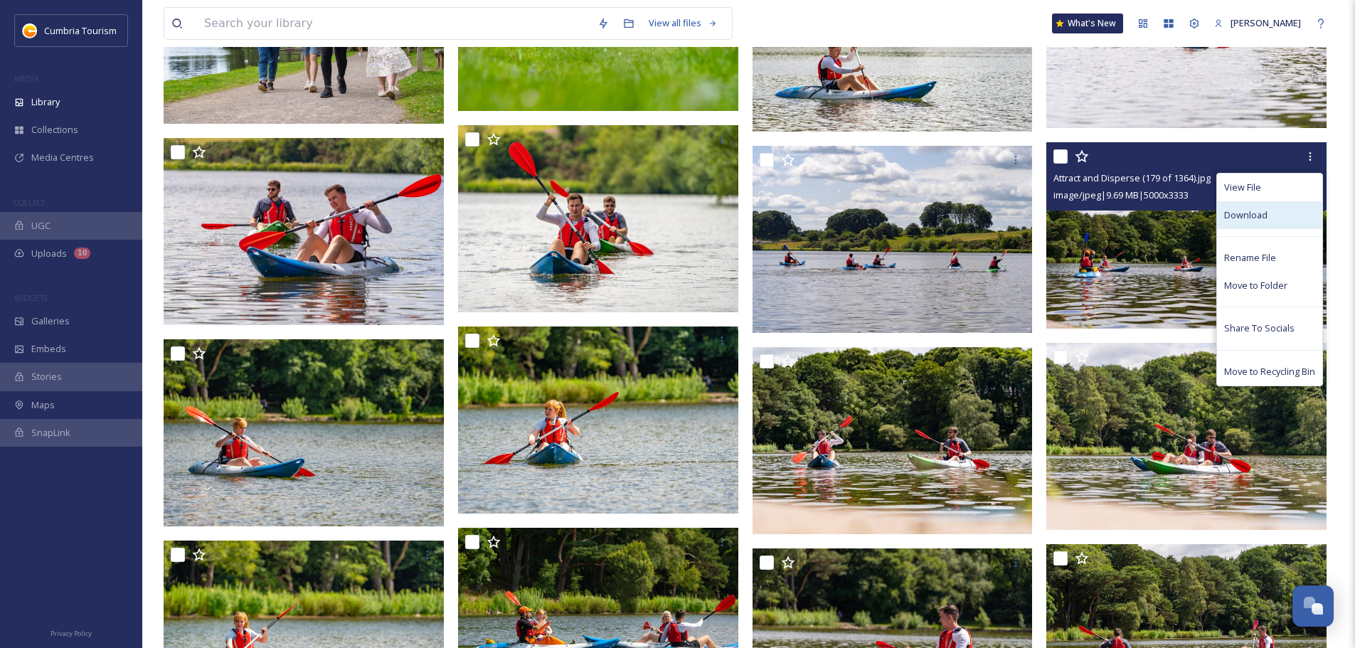
click at [1295, 208] on div "Download" at bounding box center [1269, 215] width 105 height 28
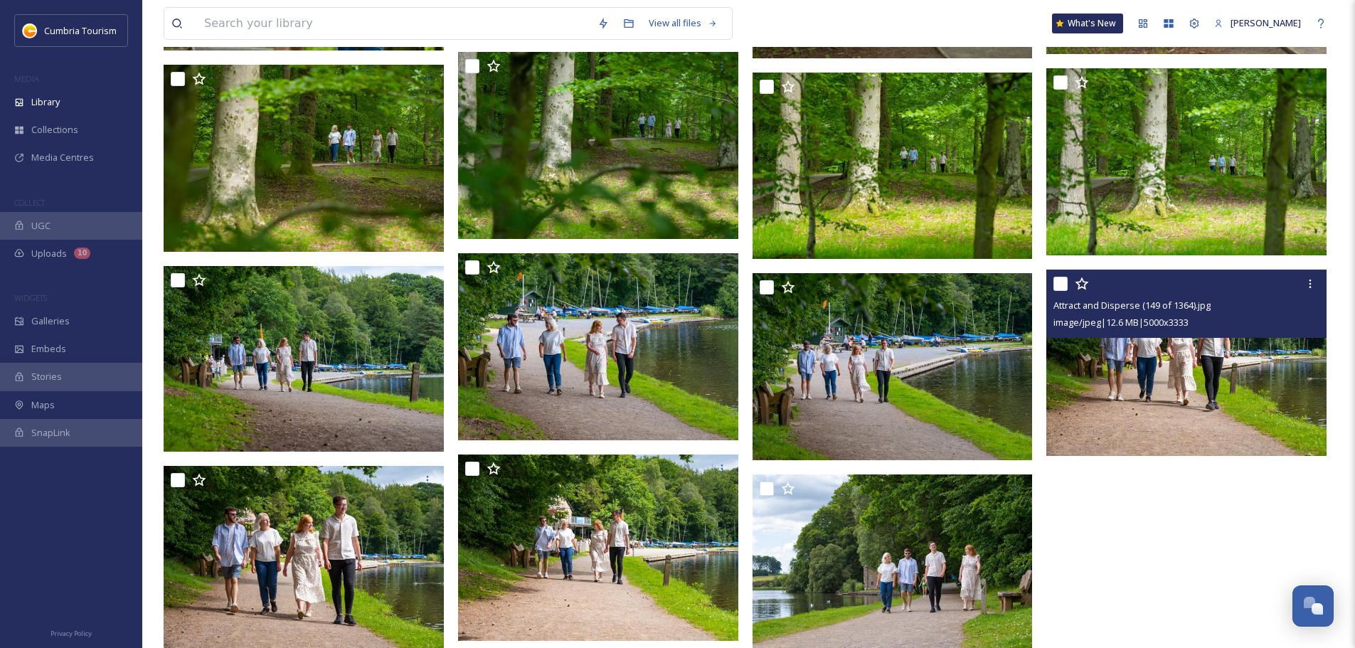
scroll to position [2172, 0]
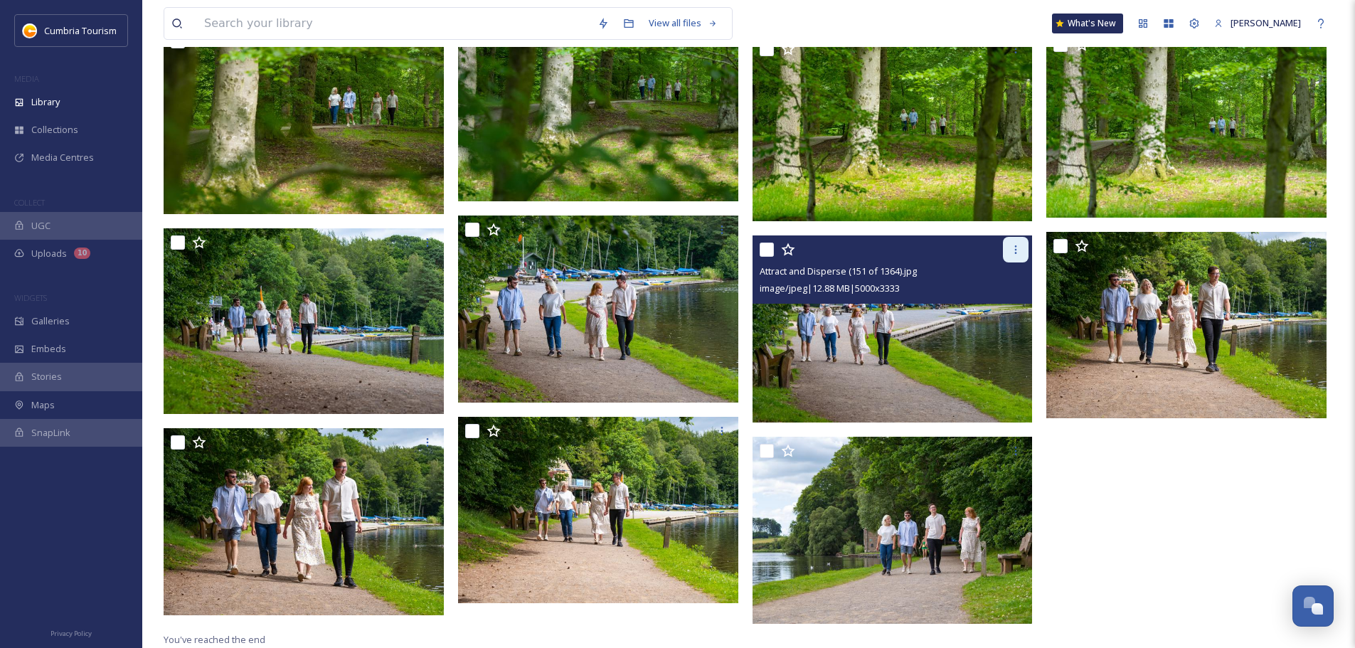
click at [1018, 253] on icon at bounding box center [1015, 249] width 11 height 11
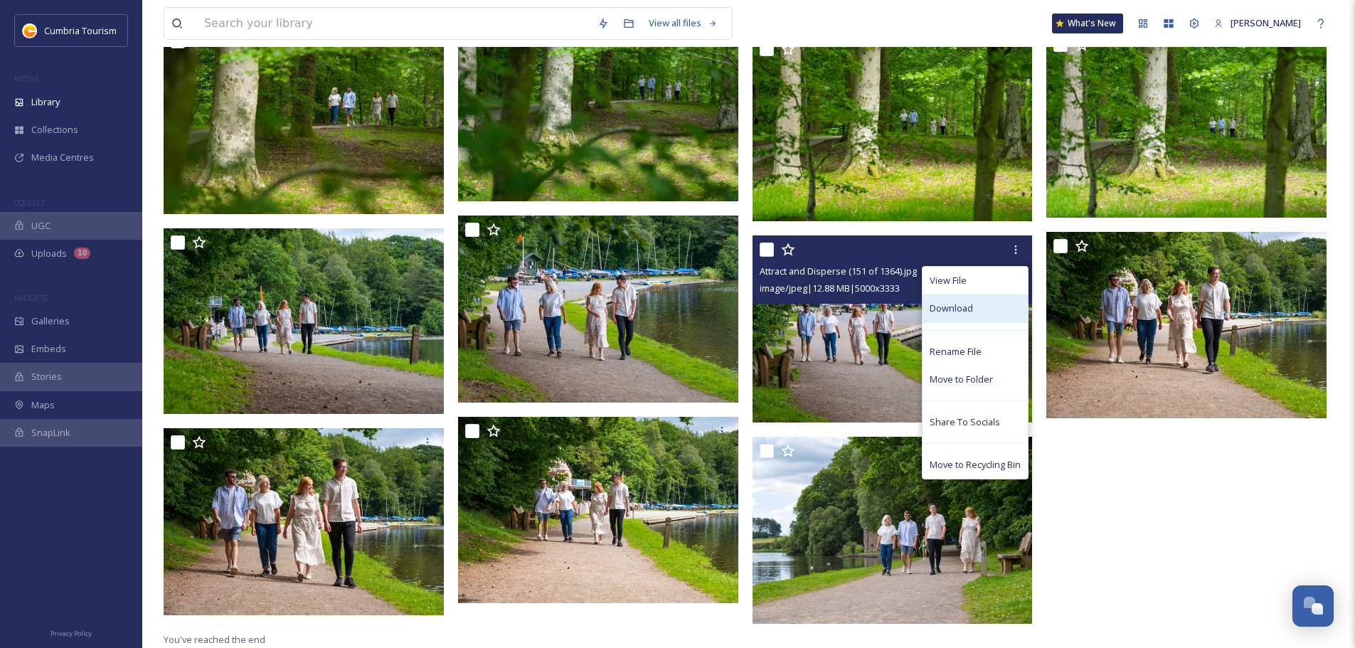
click at [992, 311] on div "Download" at bounding box center [975, 309] width 105 height 28
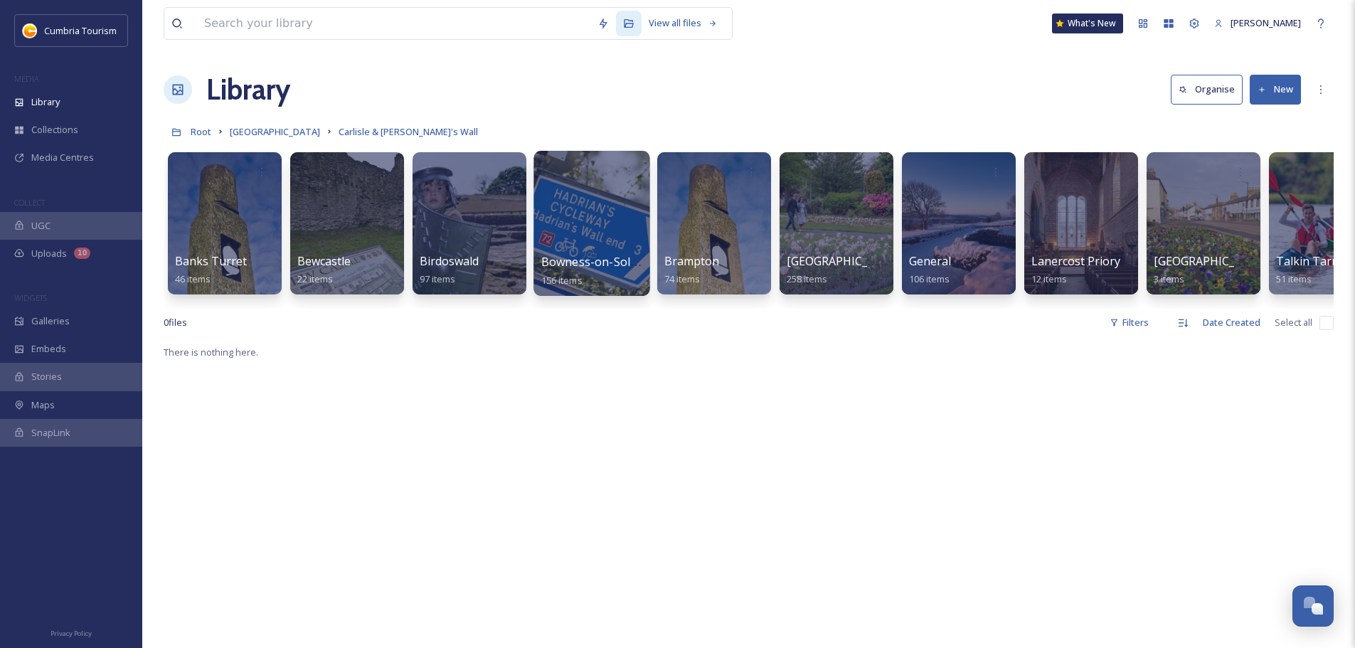
click at [629, 262] on span "Bowness-on-Solway & Burgh by Sands" at bounding box center [646, 262] width 211 height 16
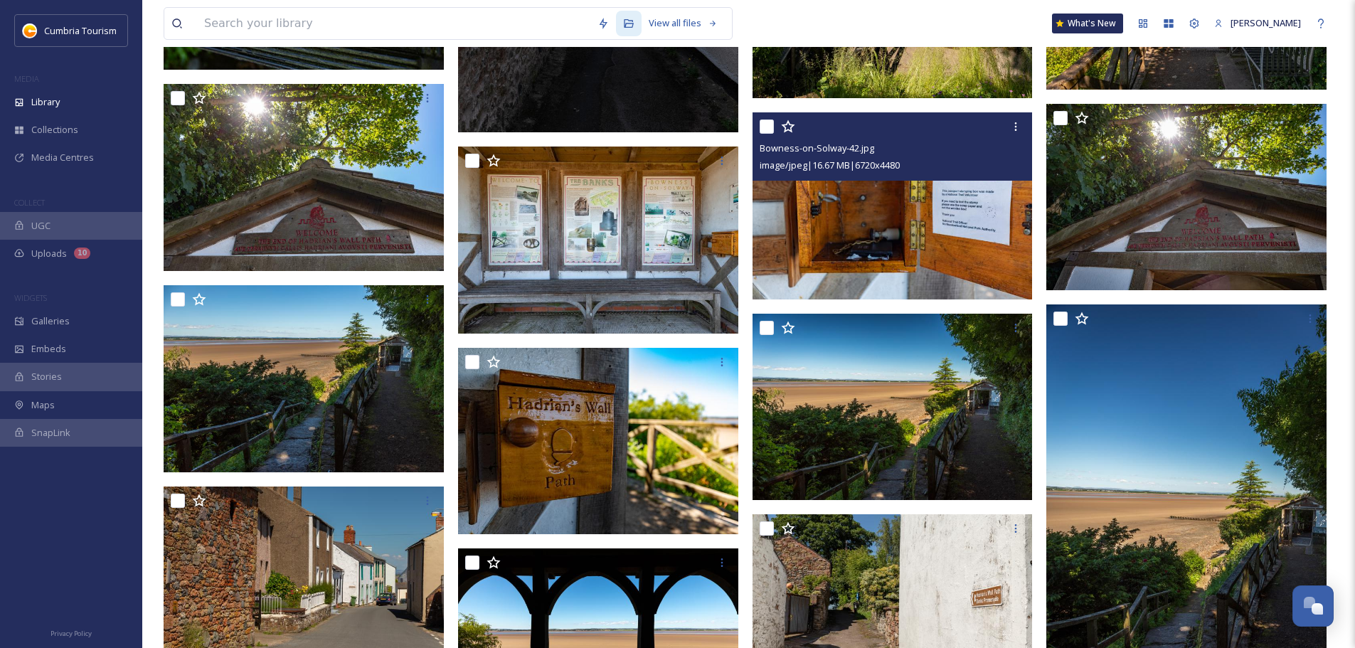
scroll to position [5819, 0]
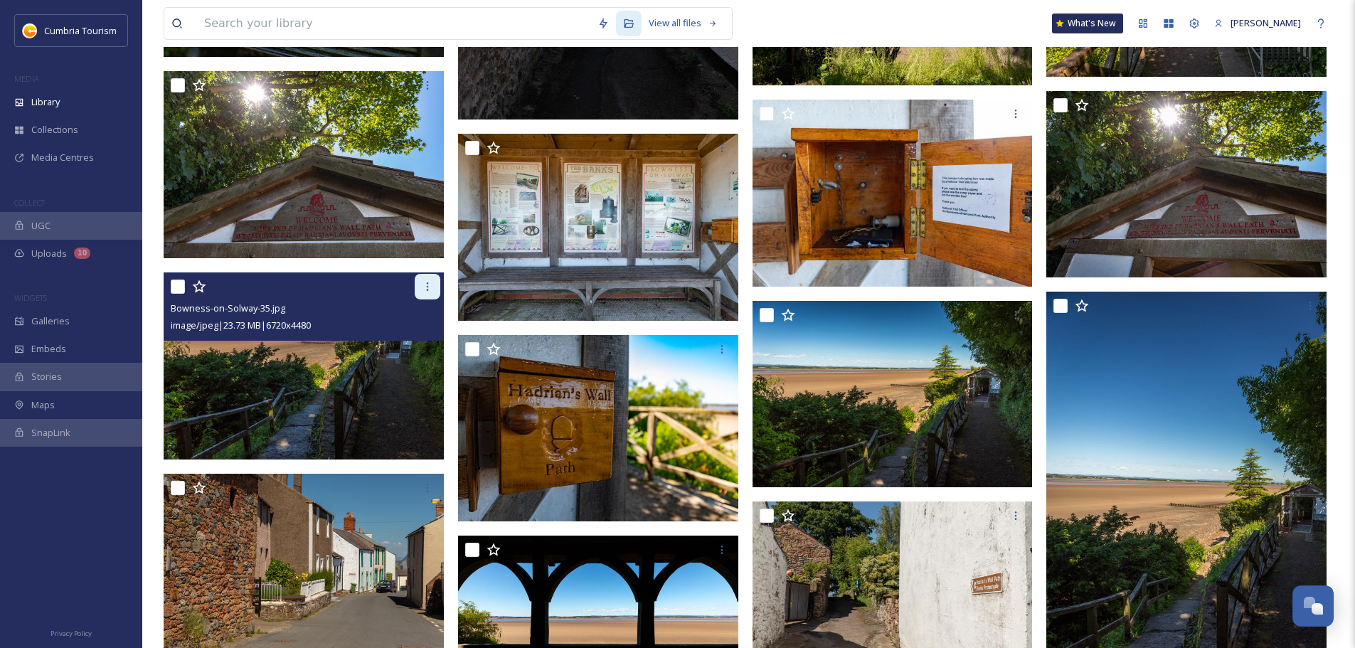
click at [417, 284] on div at bounding box center [428, 287] width 26 height 26
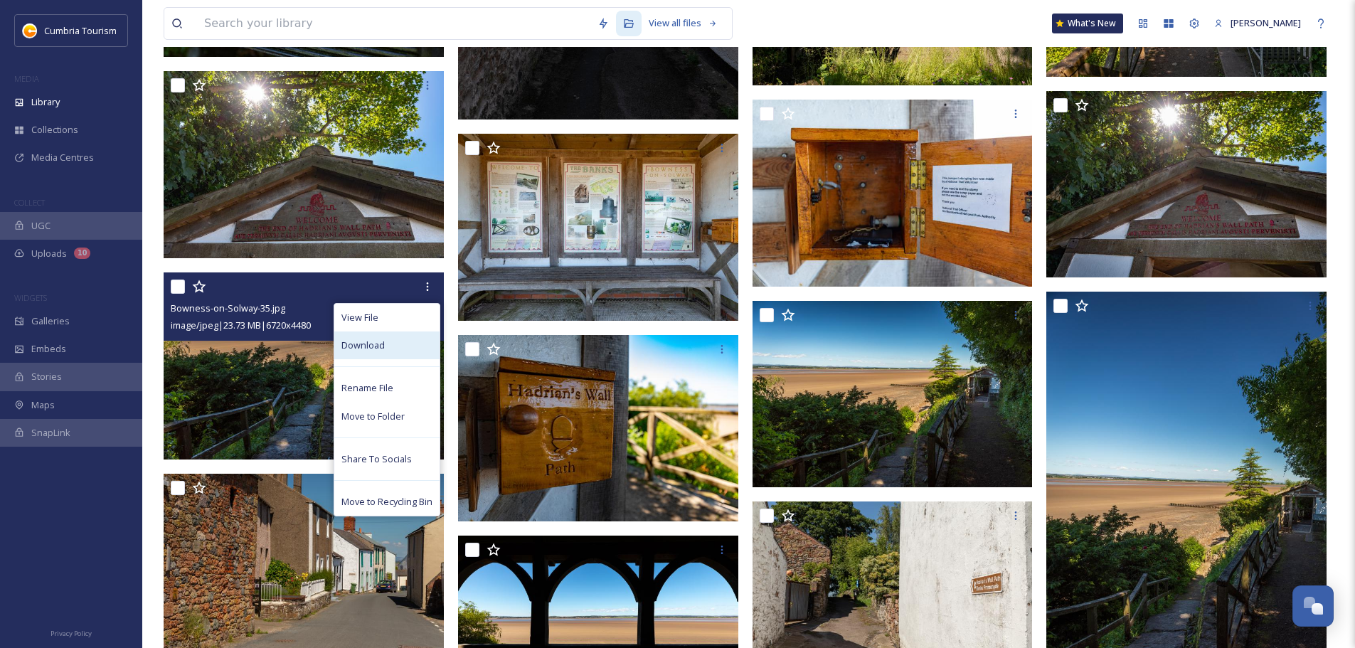
click at [428, 346] on div "Download" at bounding box center [386, 345] width 105 height 28
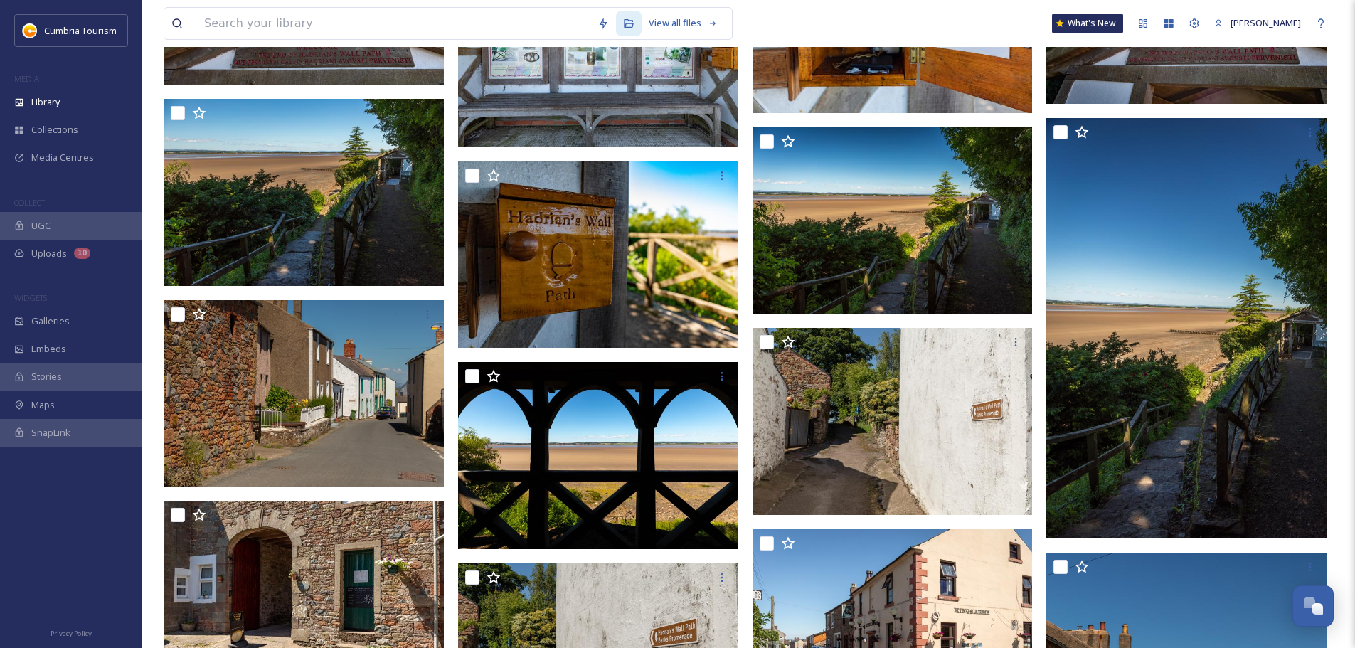
scroll to position [6032, 0]
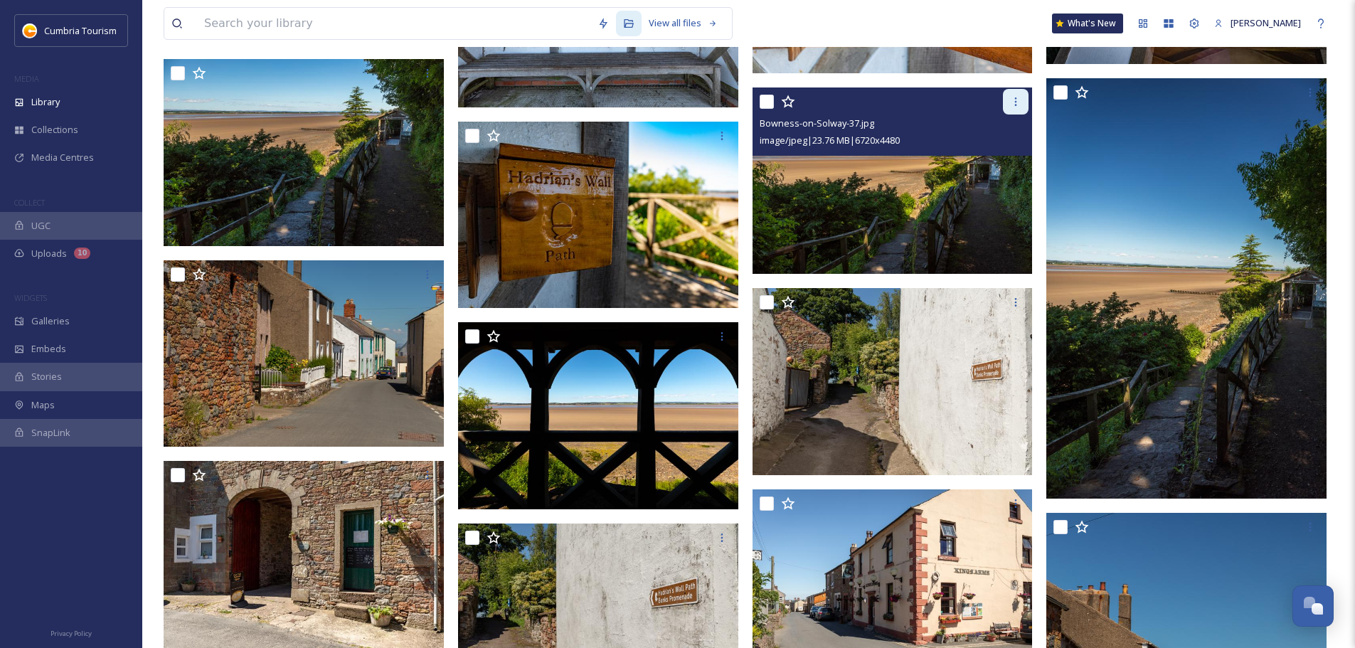
click at [1016, 105] on icon at bounding box center [1016, 101] width 2 height 9
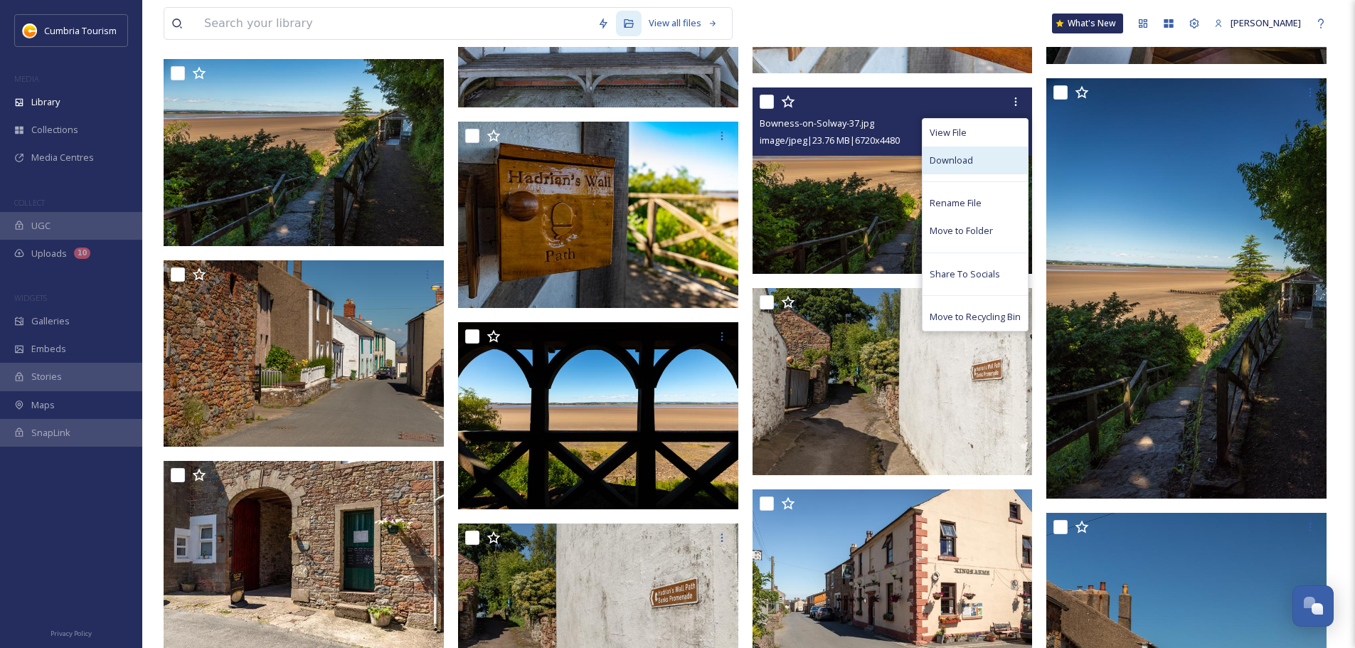
click at [990, 164] on div "Download" at bounding box center [975, 161] width 105 height 28
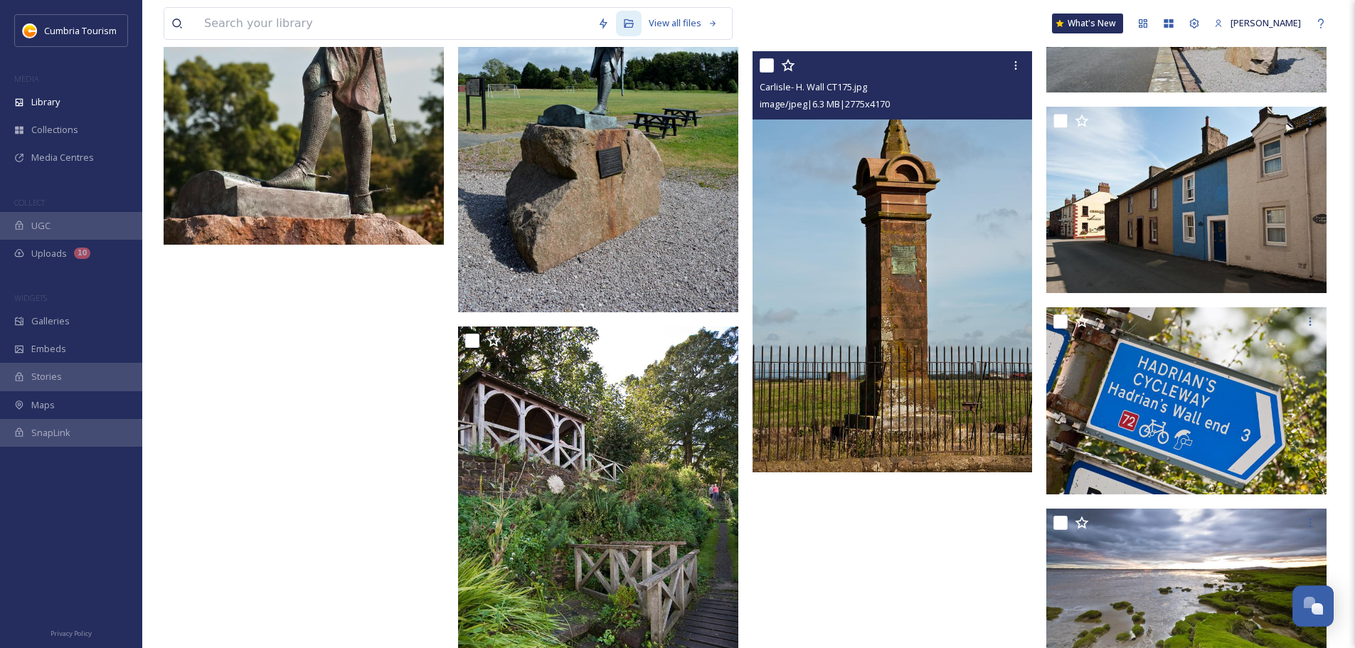
scroll to position [9233, 0]
